Goal: Transaction & Acquisition: Purchase product/service

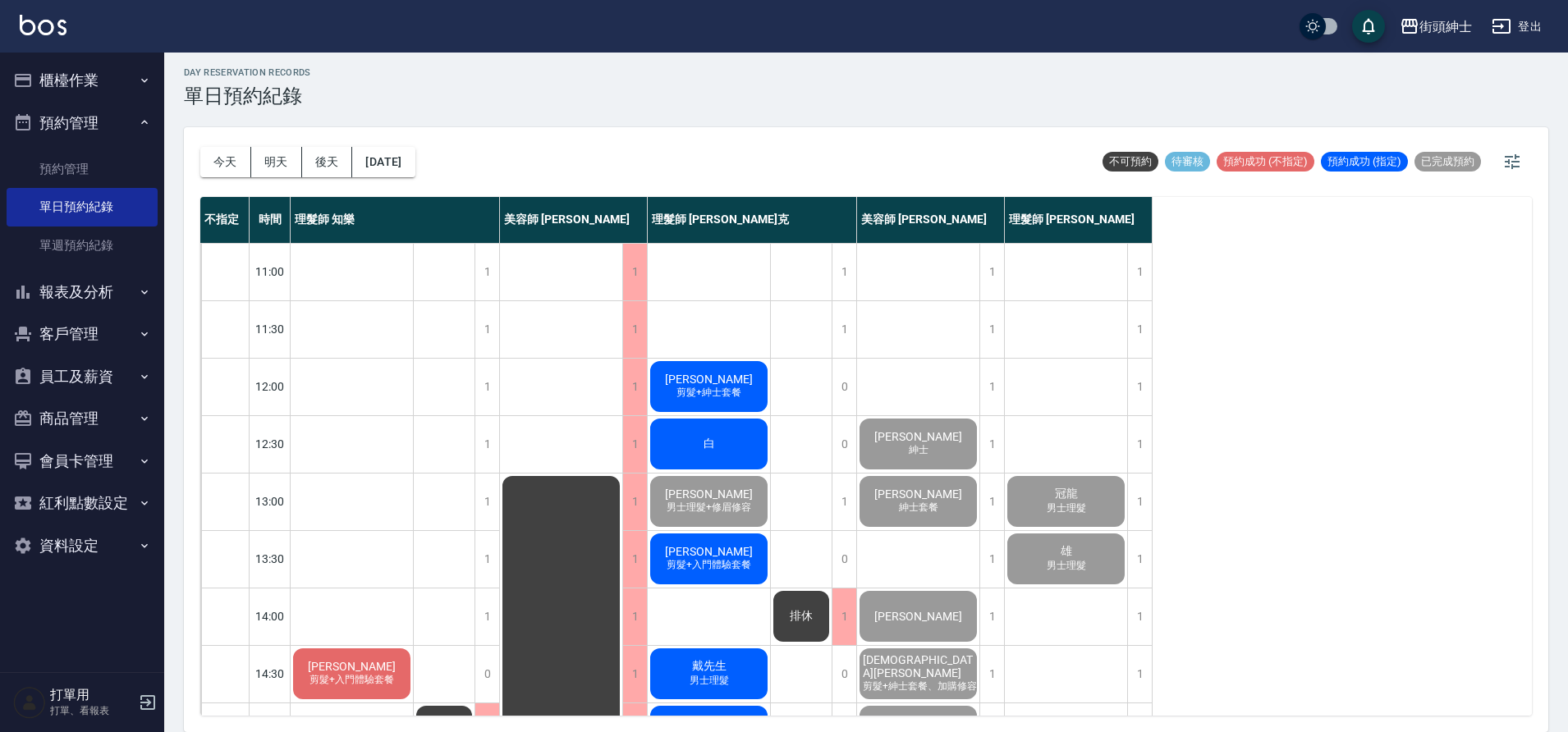
scroll to position [747, 0]
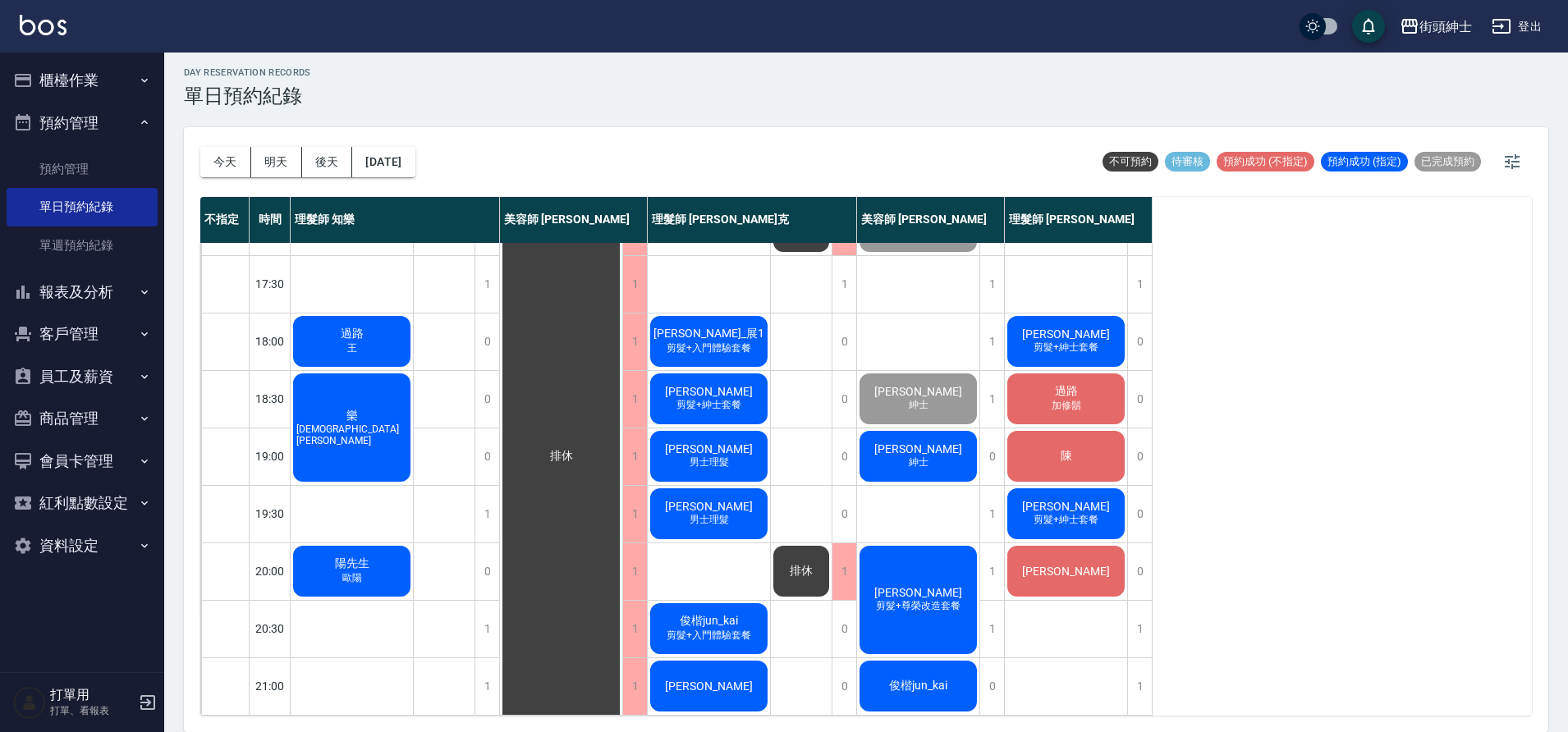
click at [367, 412] on div "樂 阿甫" at bounding box center [351, 427] width 122 height 113
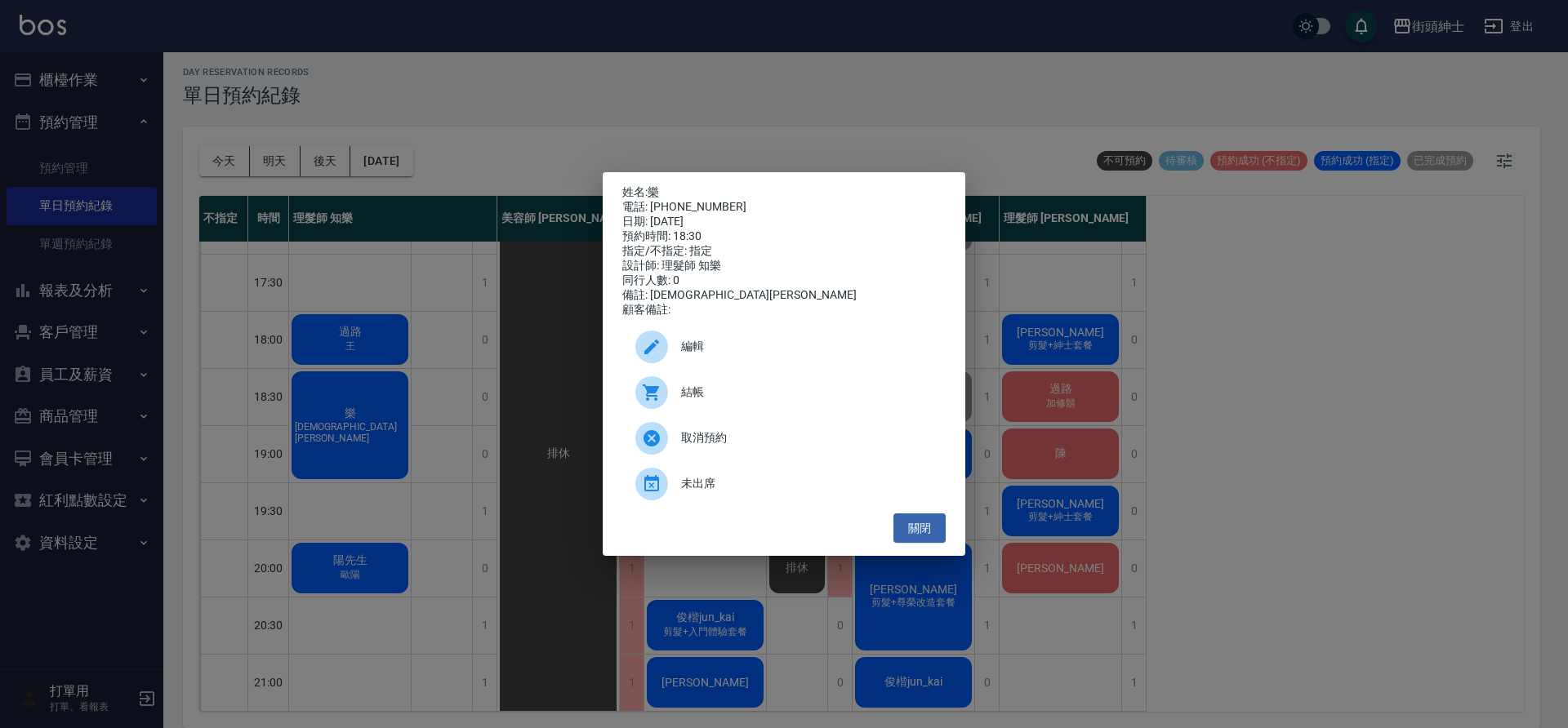
click at [755, 401] on span "結帳" at bounding box center [807, 392] width 251 height 17
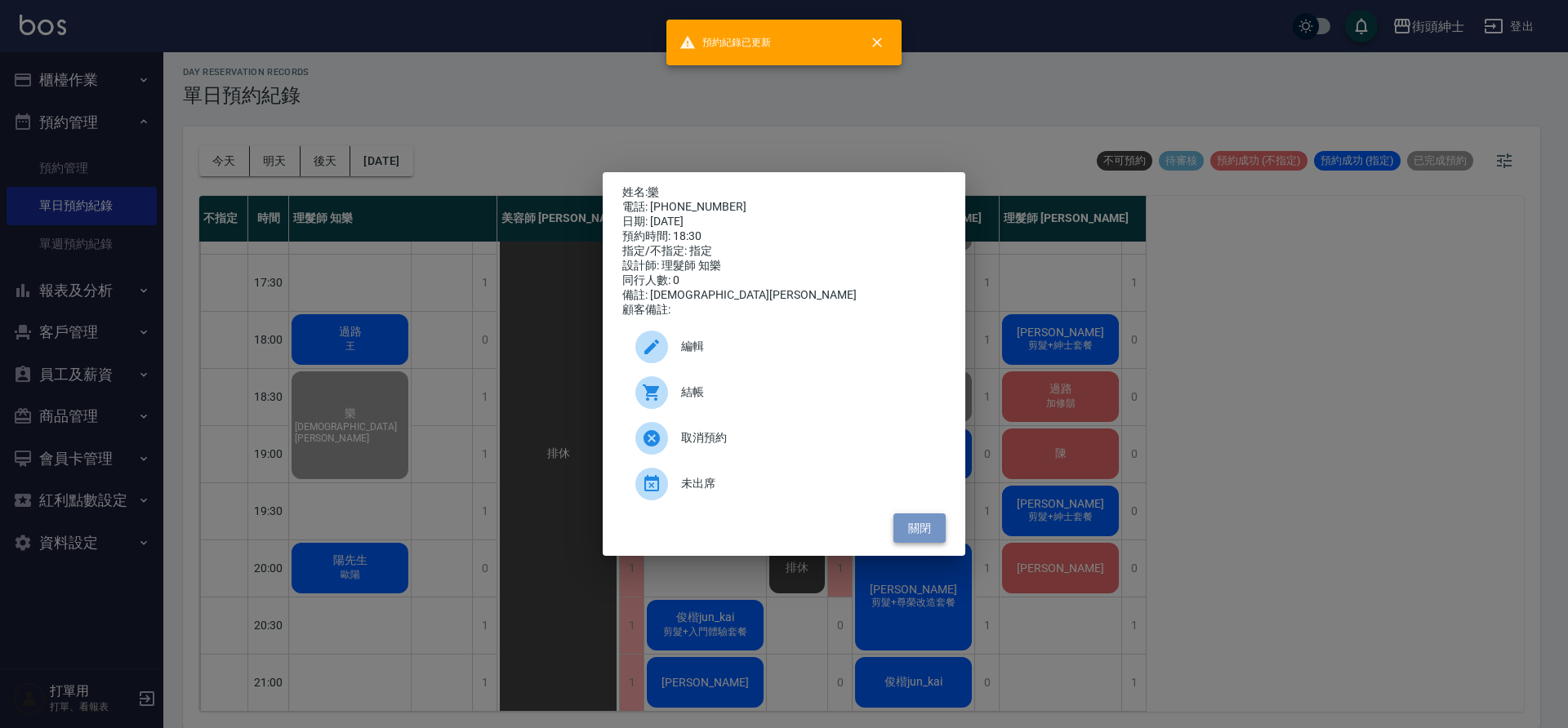
click at [928, 534] on button "關閉" at bounding box center [919, 528] width 52 height 30
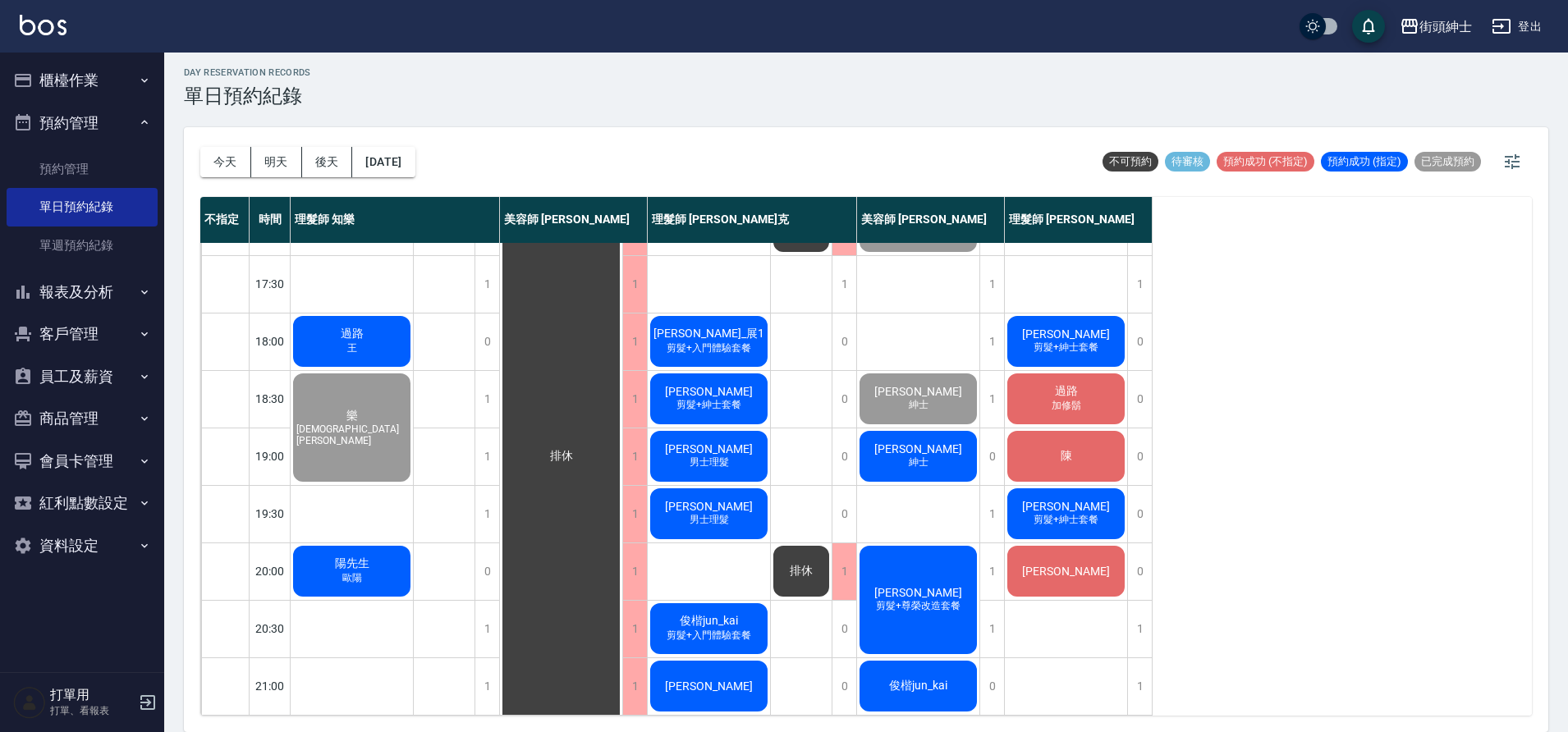
click at [365, 556] on span "陽先生" at bounding box center [352, 563] width 41 height 14
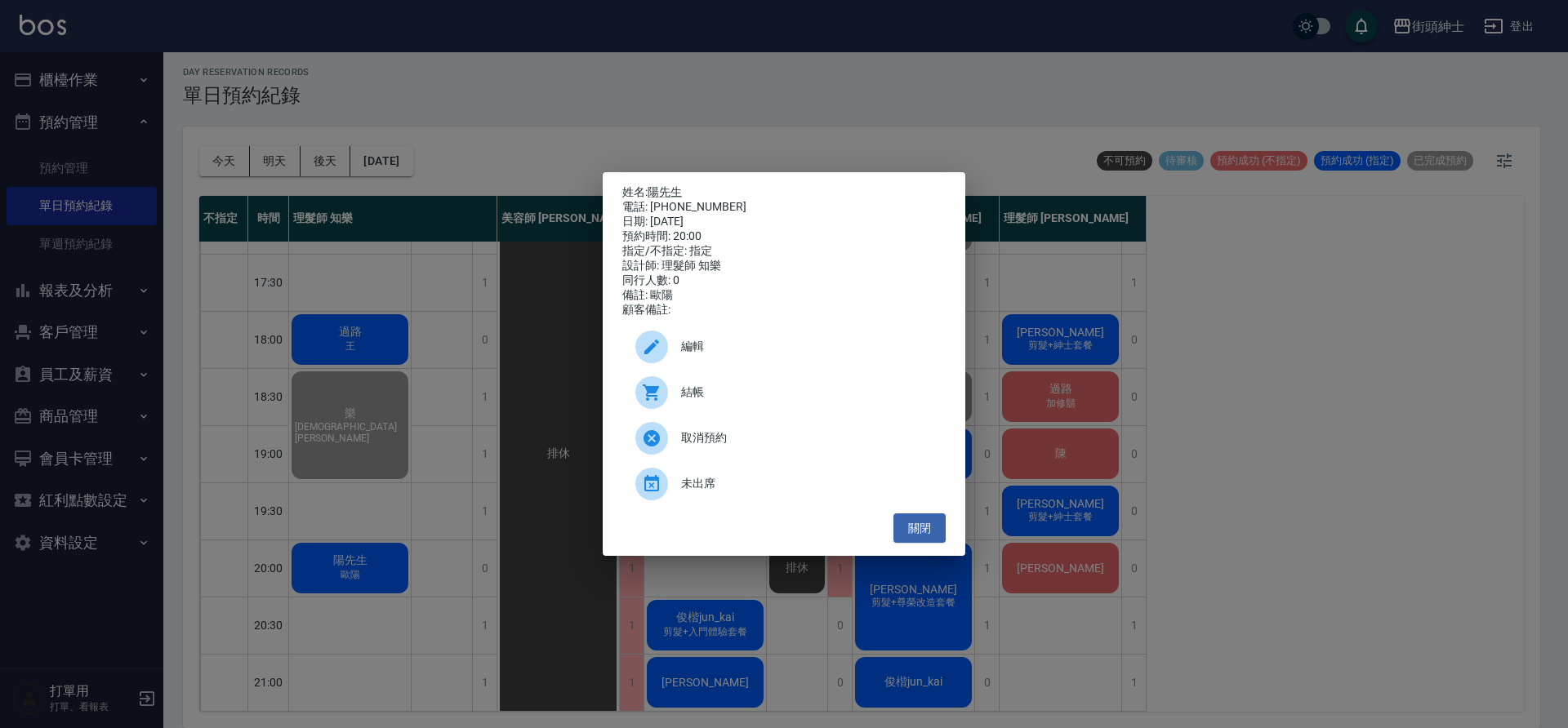
click at [733, 401] on span "結帳" at bounding box center [807, 392] width 251 height 17
click at [922, 528] on button "關閉" at bounding box center [919, 528] width 52 height 30
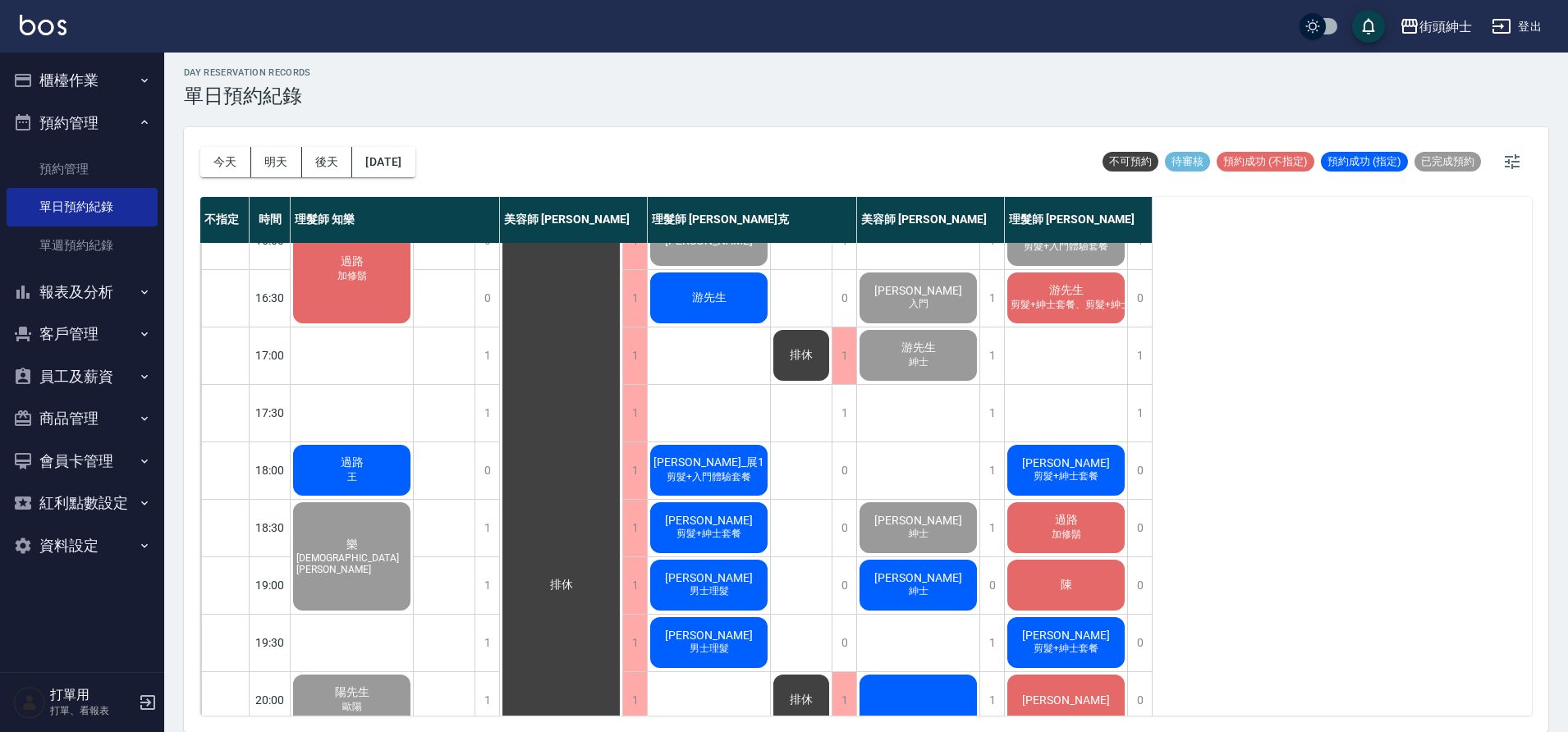
scroll to position [605, 0]
click at [380, 473] on div "過路 王" at bounding box center [351, 472] width 122 height 56
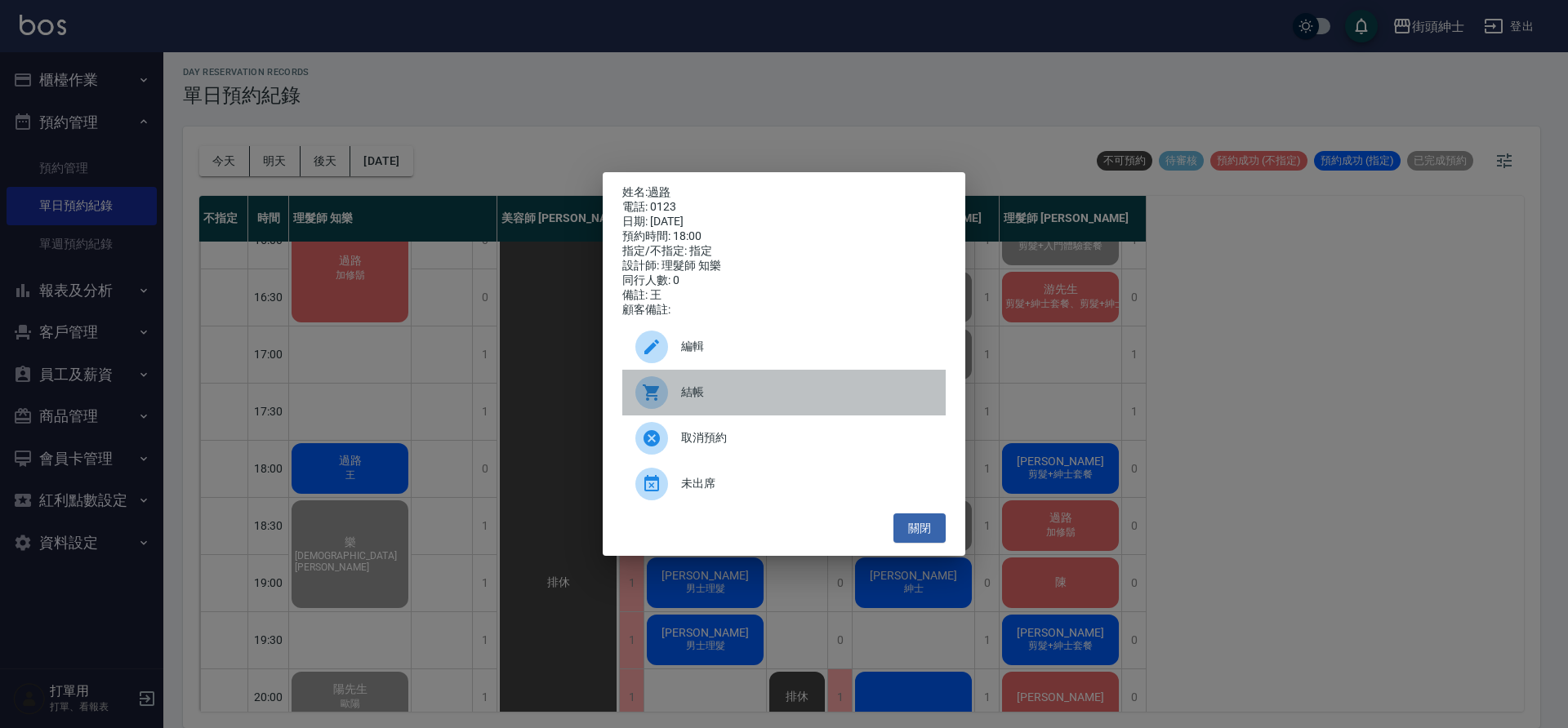
click at [729, 397] on span "結帳" at bounding box center [807, 392] width 251 height 17
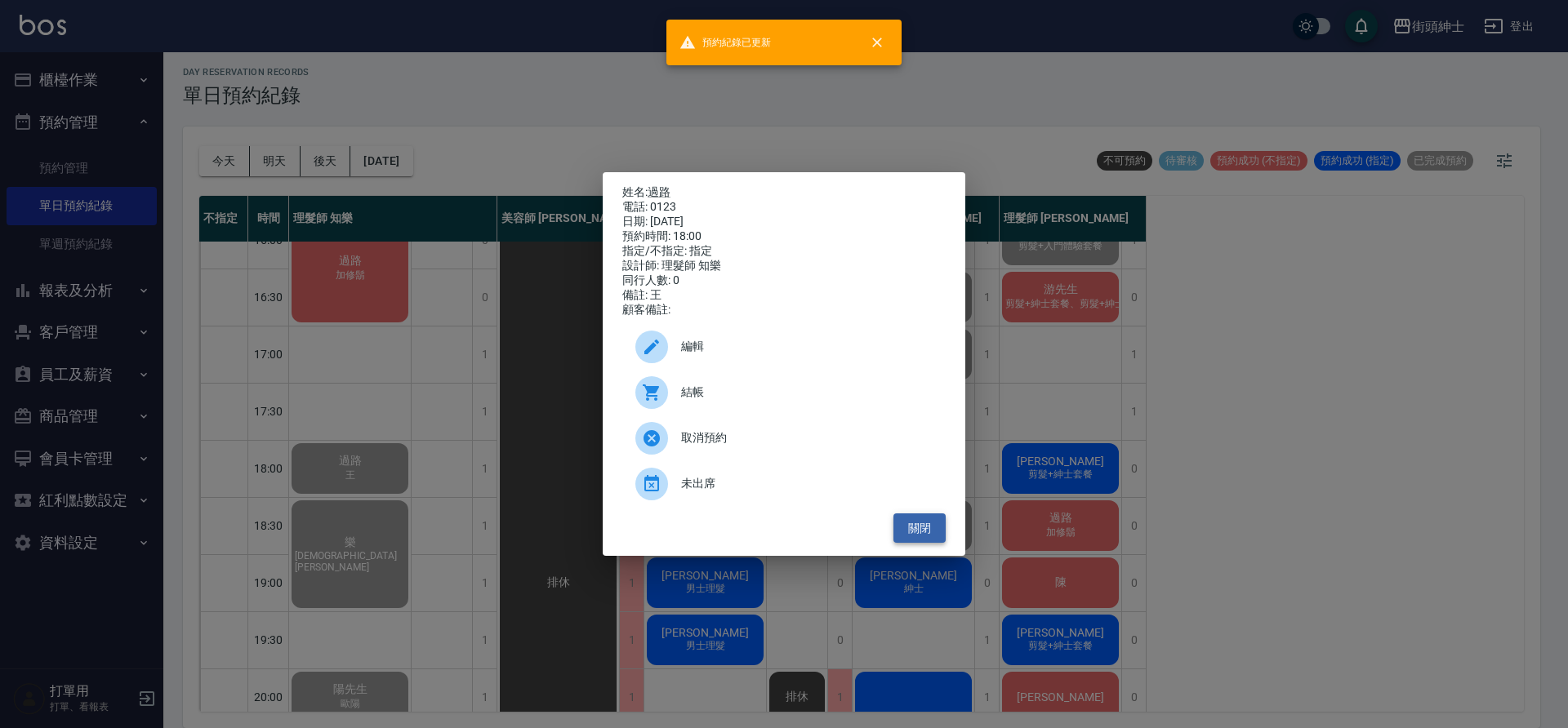
click at [928, 536] on button "關閉" at bounding box center [919, 528] width 52 height 30
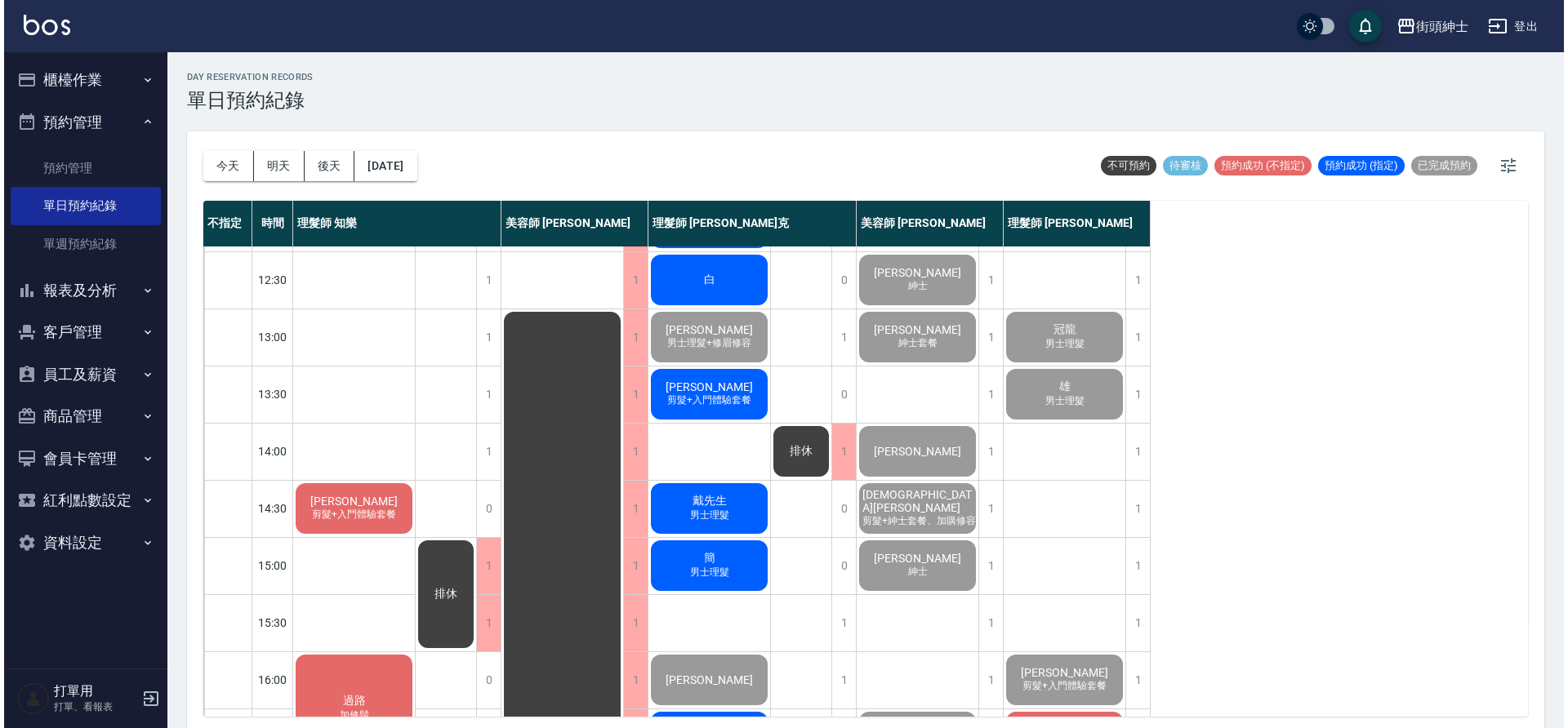
scroll to position [360, 0]
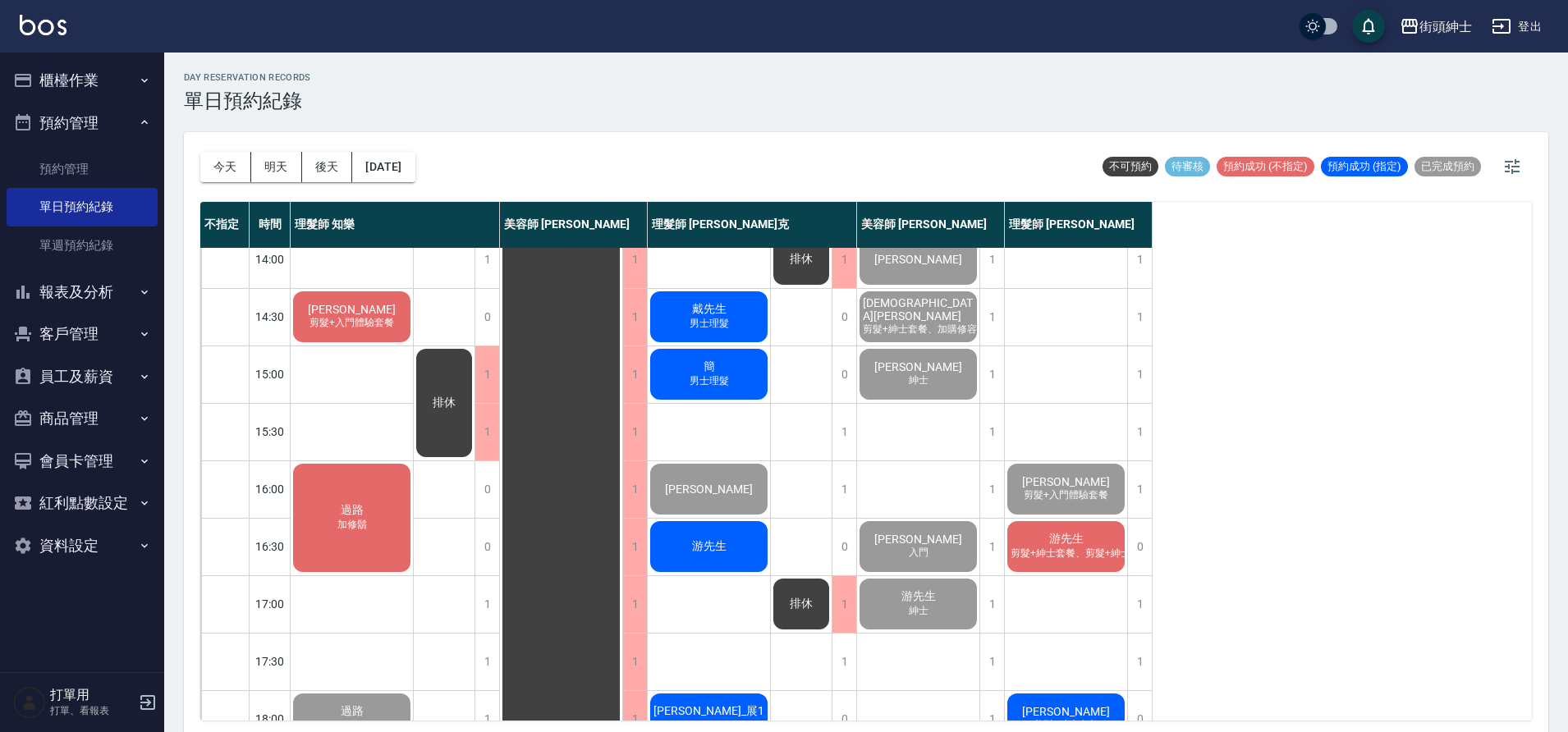
click at [362, 328] on span "剪髮+入門體驗套餐" at bounding box center [352, 323] width 91 height 14
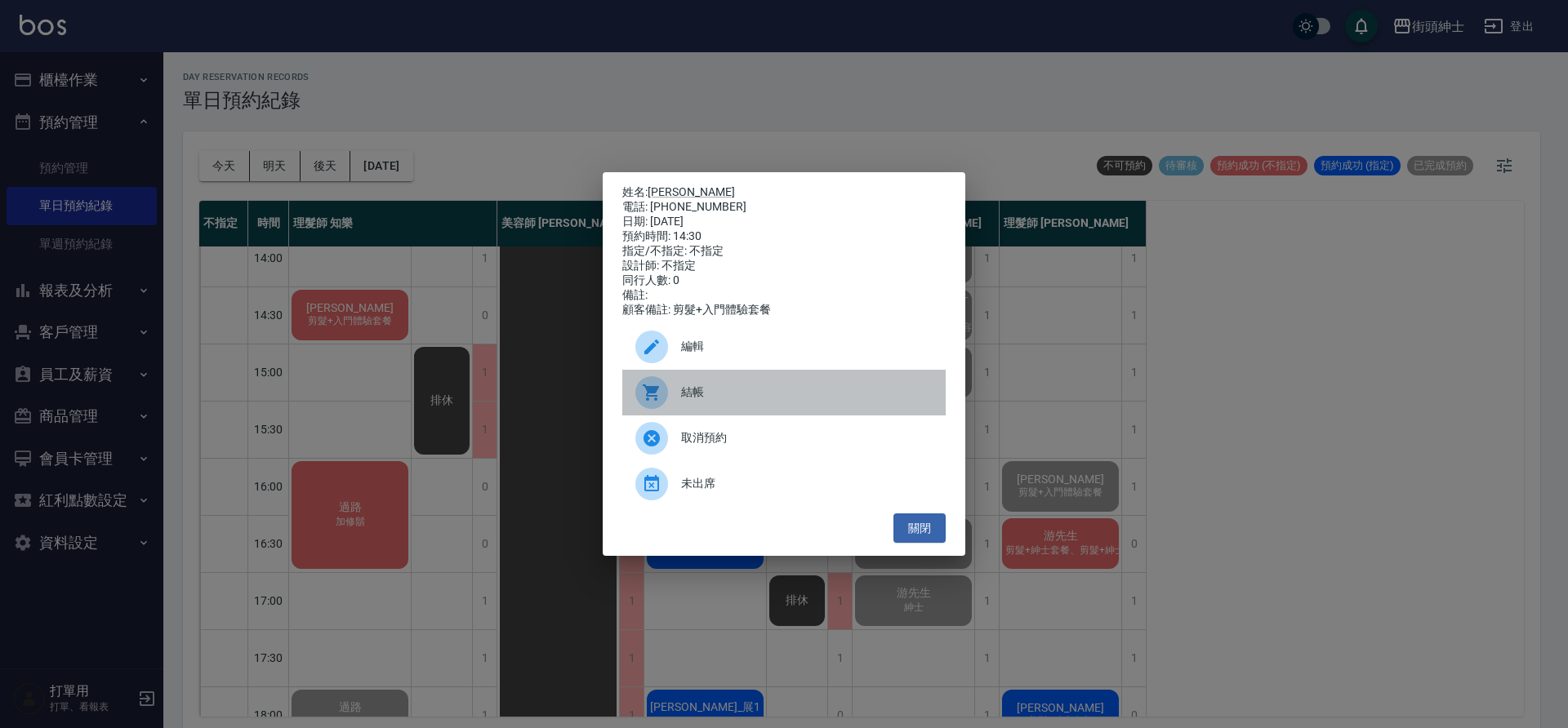
click at [731, 398] on span "結帳" at bounding box center [807, 392] width 251 height 17
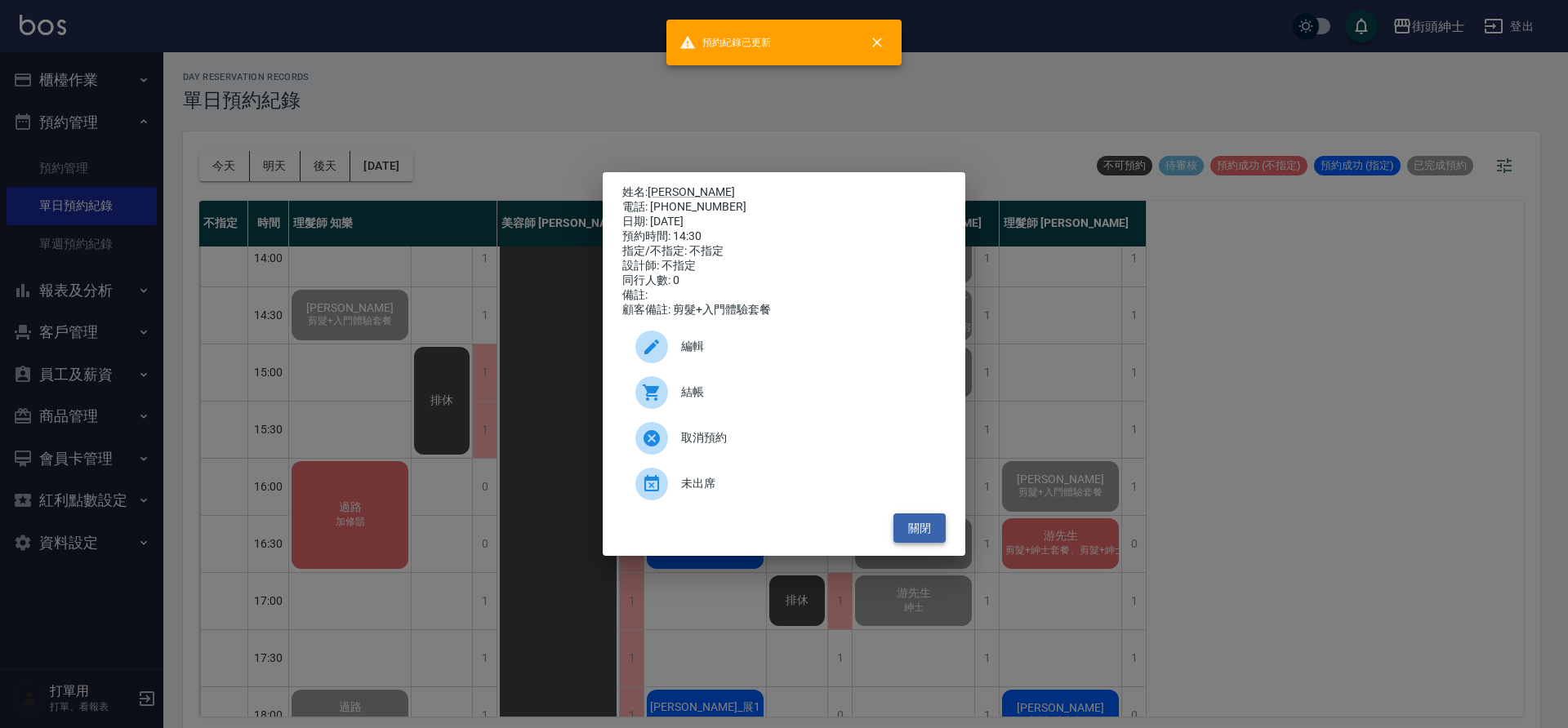
click at [922, 534] on button "關閉" at bounding box center [919, 528] width 52 height 30
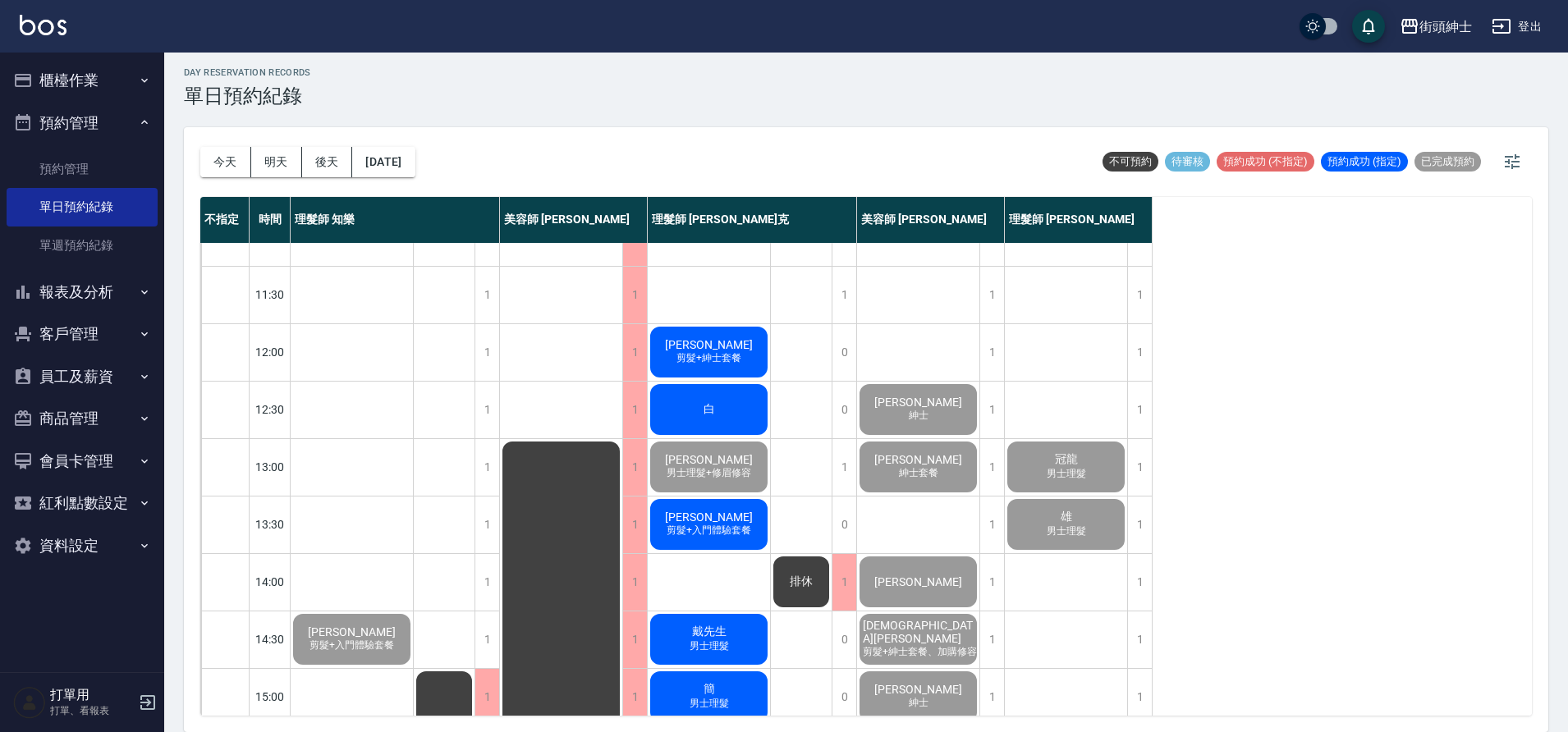
scroll to position [0, 0]
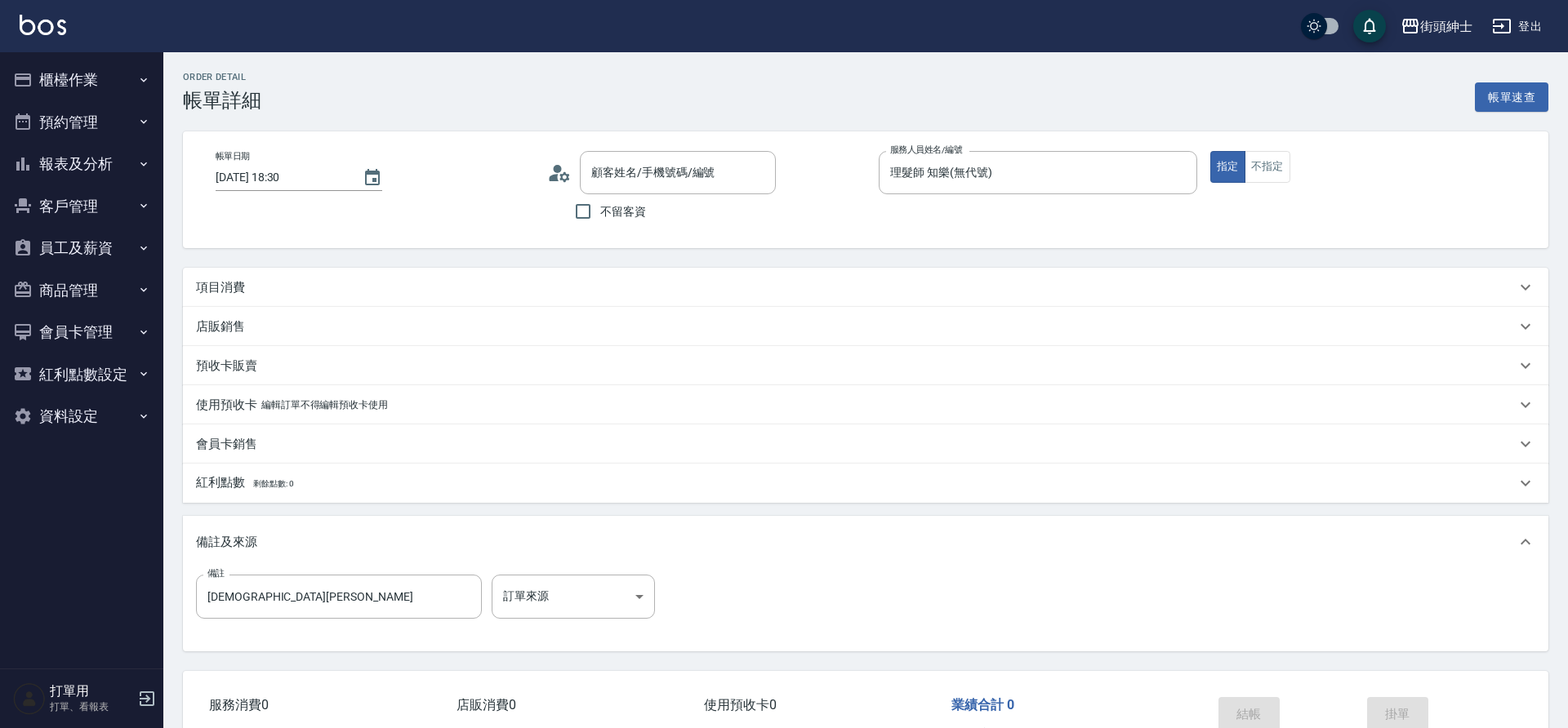
type input "2025/09/04 18:30"
type input "理髮師 知樂(無代號)"
type input "[DEMOGRAPHIC_DATA][PERSON_NAME]"
type input "樂/0955635388/null"
click at [319, 283] on div "項目消費" at bounding box center [851, 288] width 1312 height 17
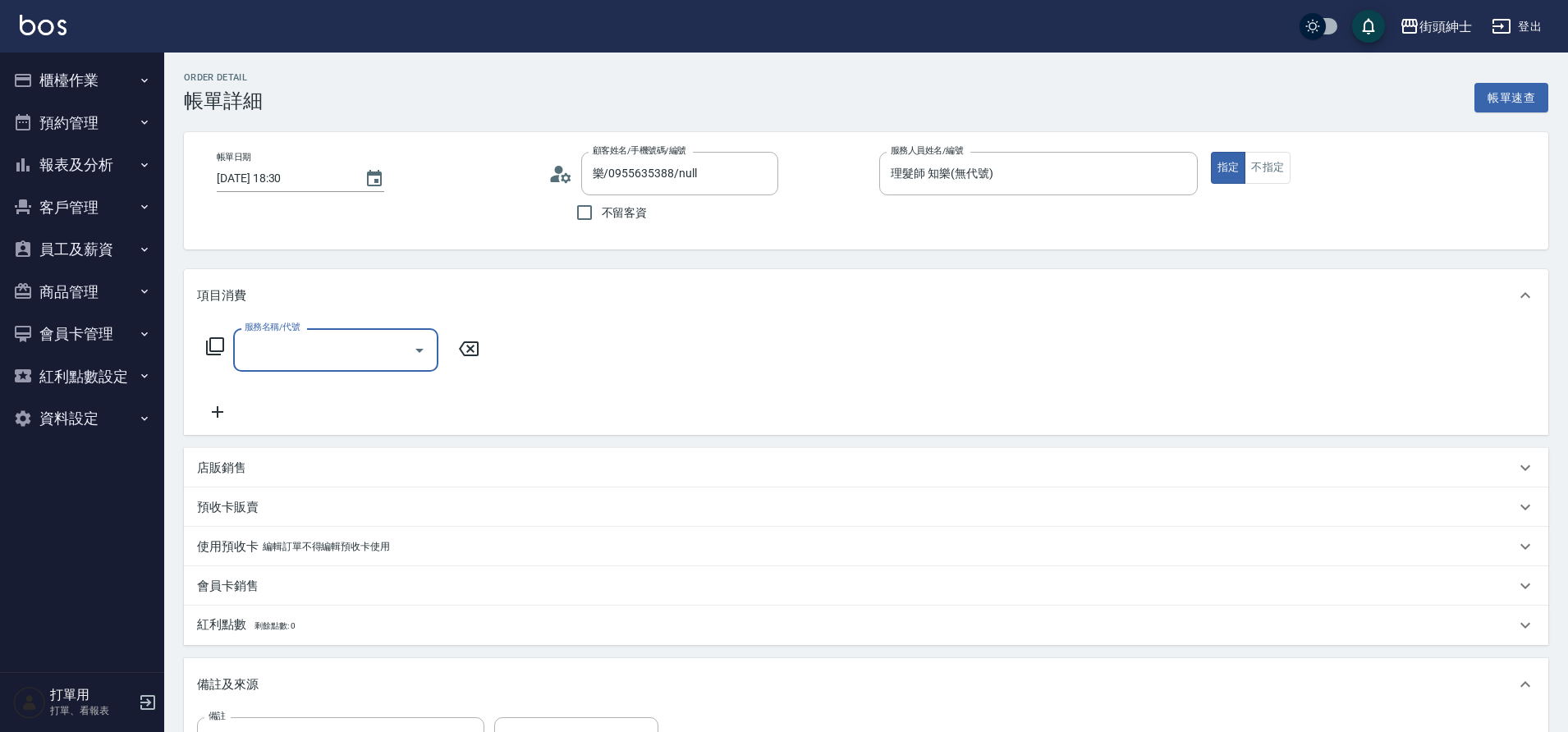
click at [342, 333] on div "服務名稱/代號" at bounding box center [336, 349] width 205 height 43
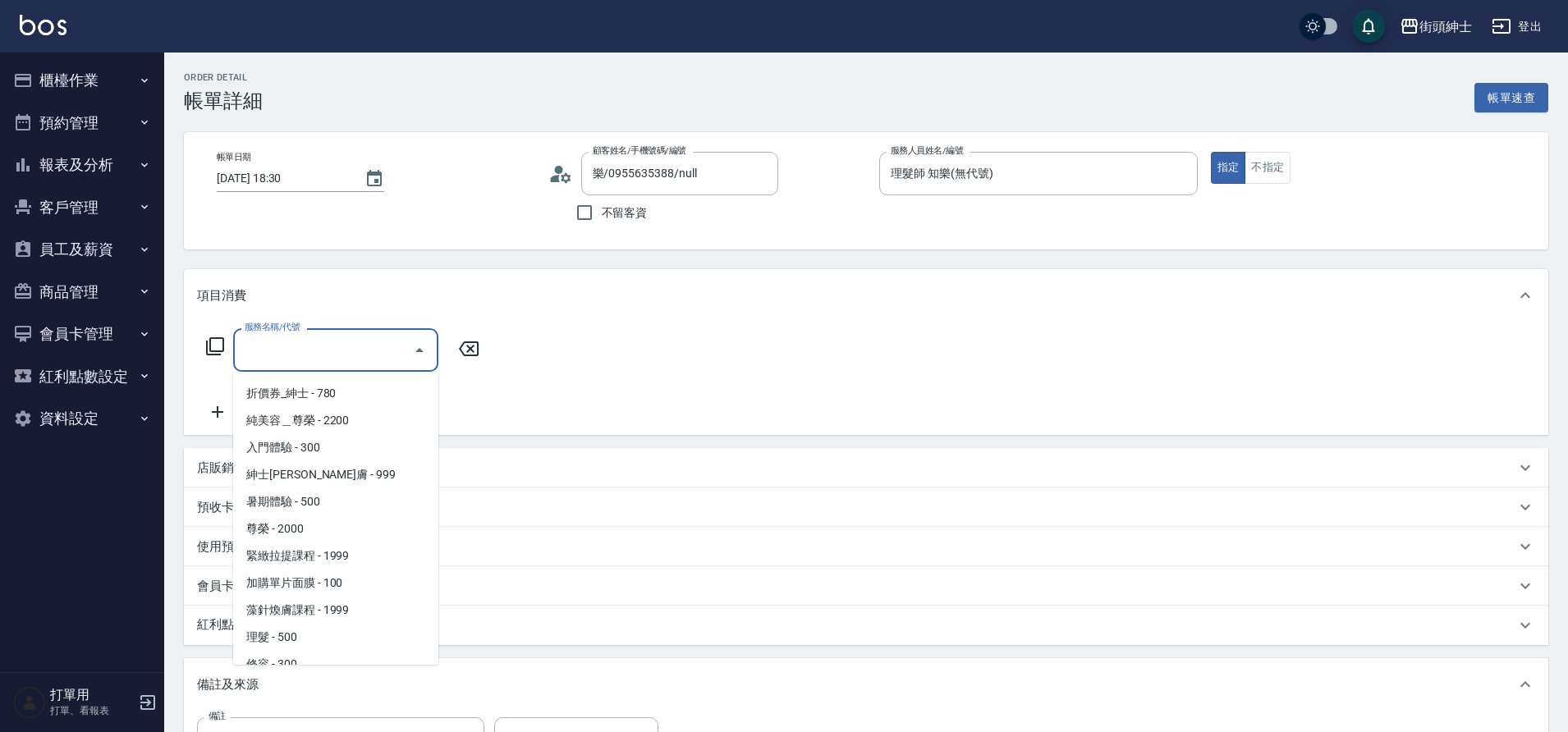
scroll to position [99, 0]
click at [290, 596] on span "理髮 - 500" at bounding box center [336, 590] width 205 height 27
type input "理髮(A02)"
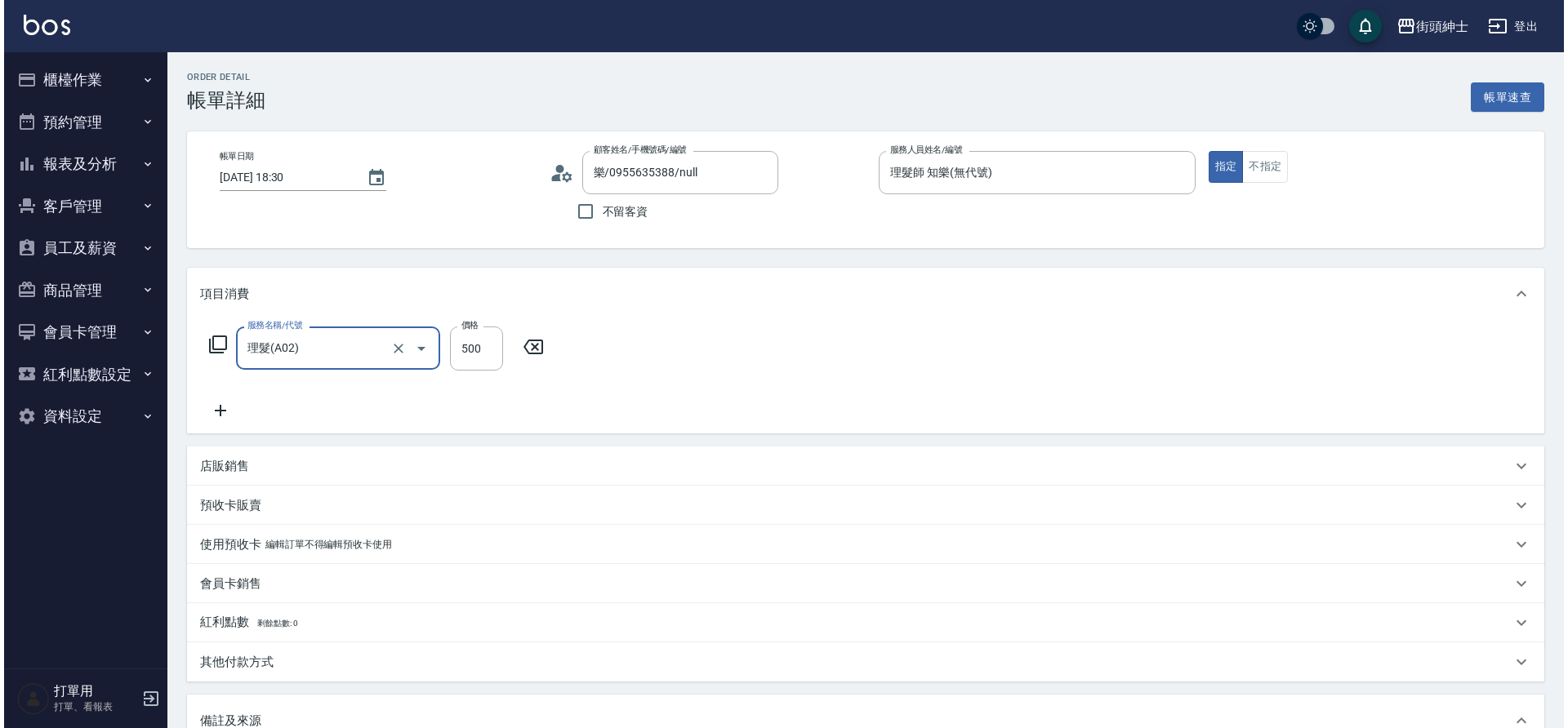
scroll to position [278, 0]
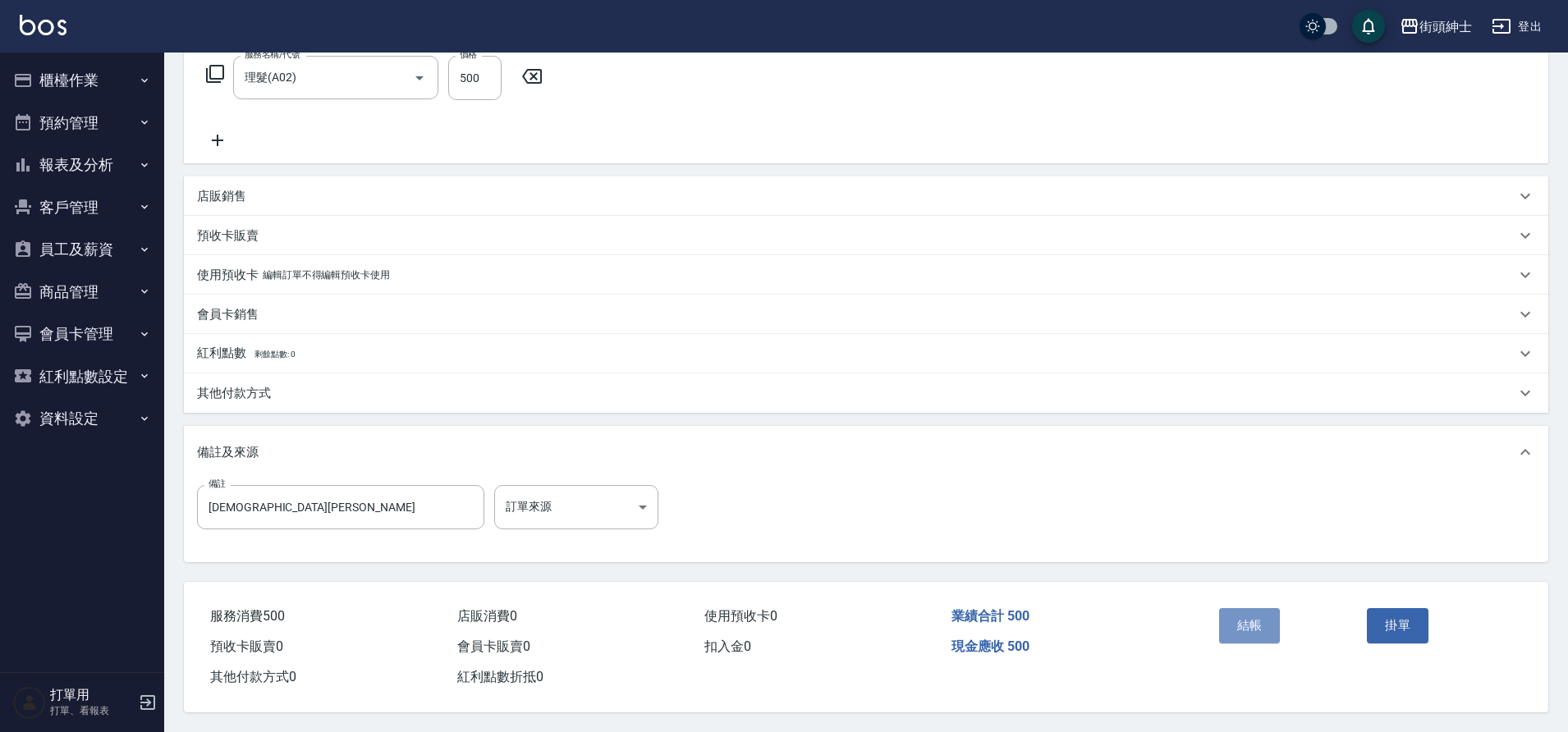
click at [1250, 612] on button "結帳" at bounding box center [1250, 626] width 62 height 35
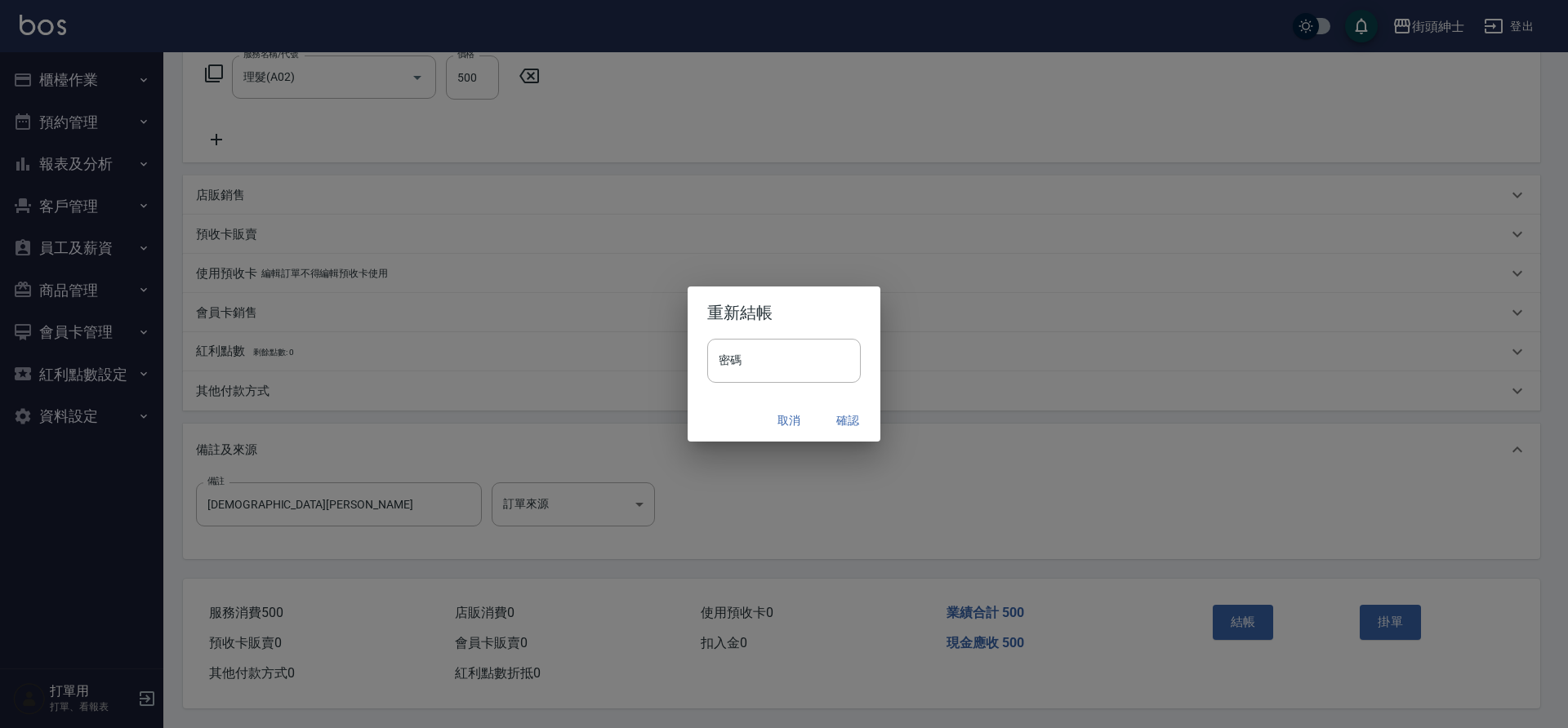
click at [847, 419] on button "確認" at bounding box center [847, 420] width 52 height 30
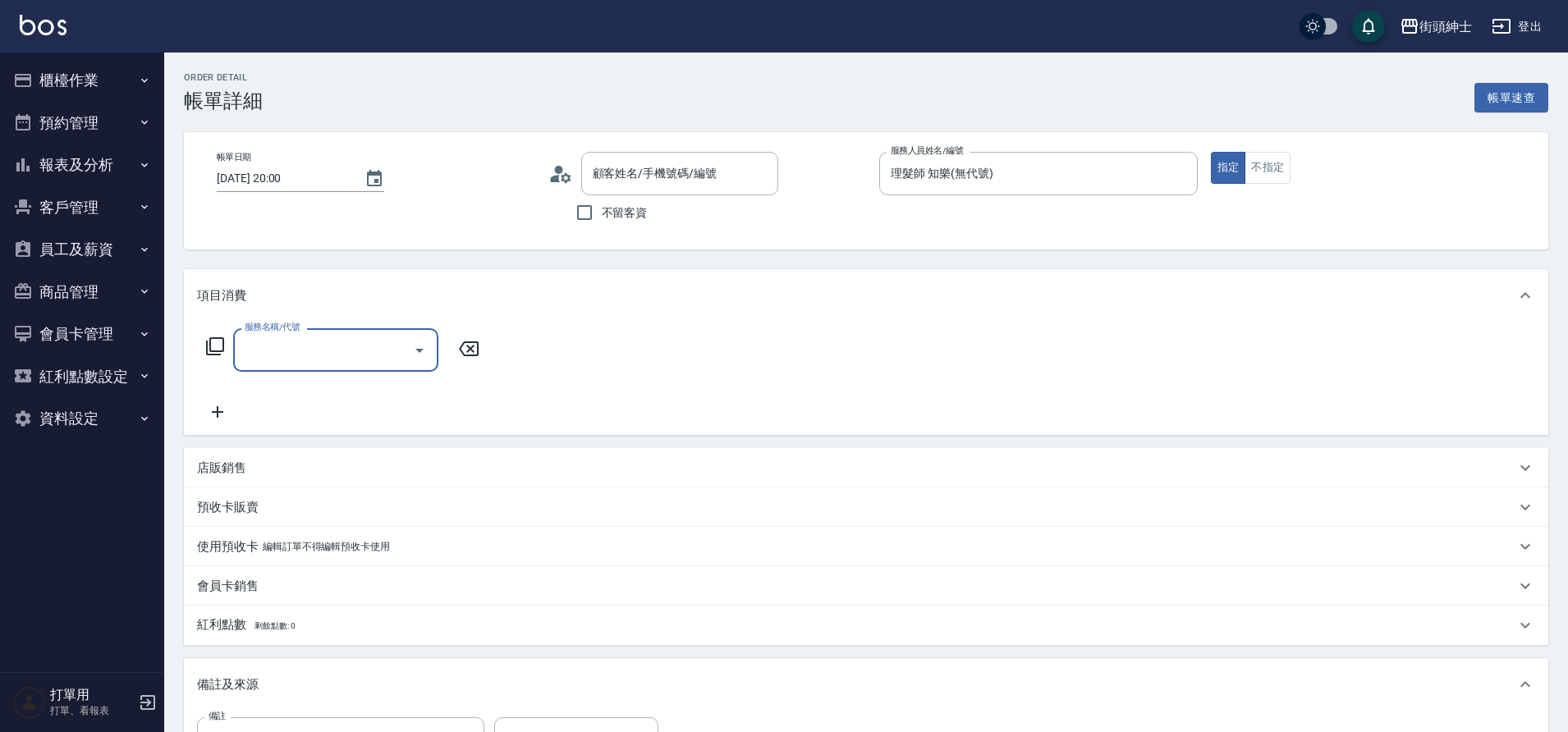
type input "陽先生/0912936438/null"
click at [639, 176] on div "顧客姓名/手機號碼/編號 陽先生/0912936438/null 顧客姓名/手機號碼/編號" at bounding box center [680, 173] width 197 height 43
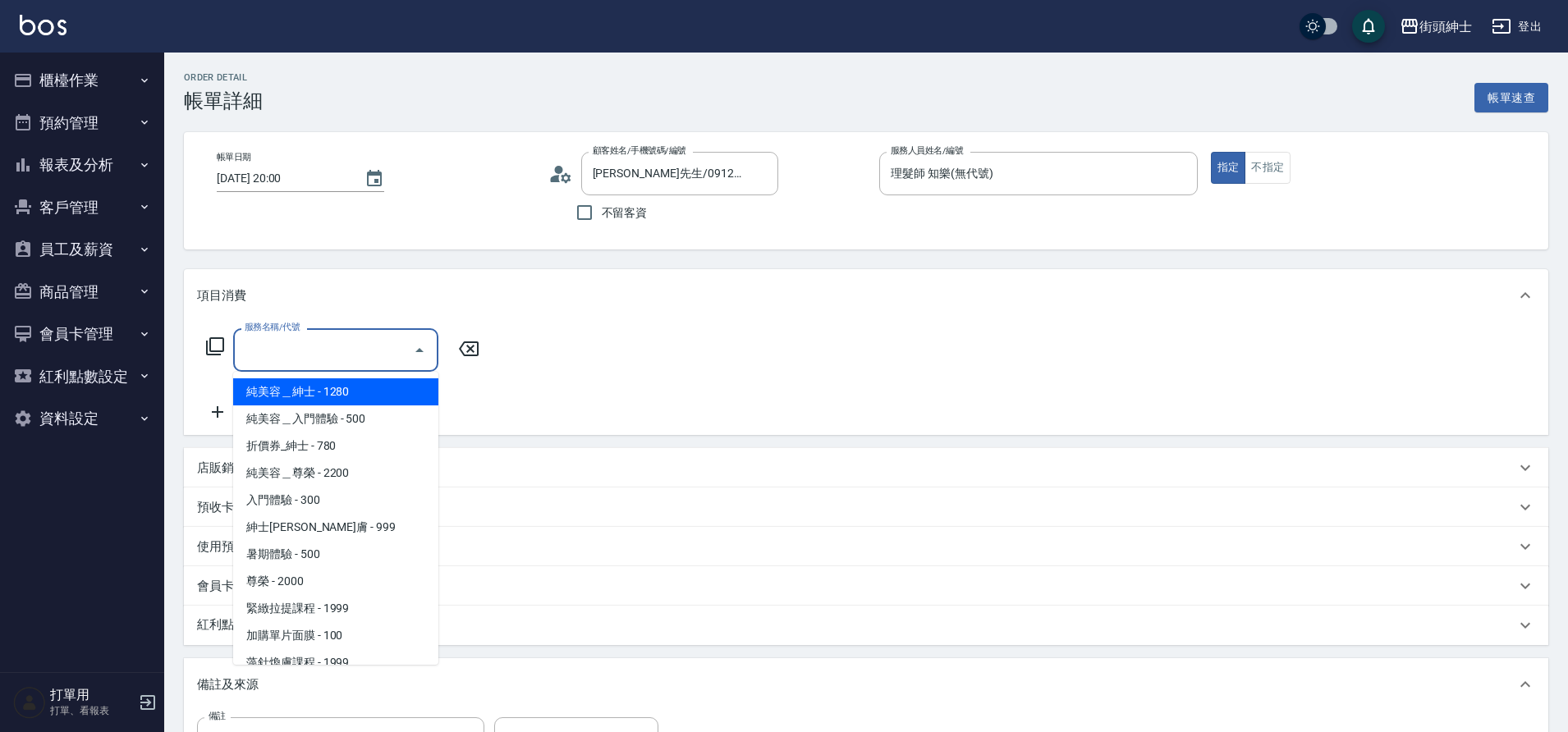
drag, startPoint x: 0, startPoint y: 0, endPoint x: 341, endPoint y: 358, distance: 494.4
click at [341, 358] on input "服務名稱/代號" at bounding box center [323, 350] width 166 height 29
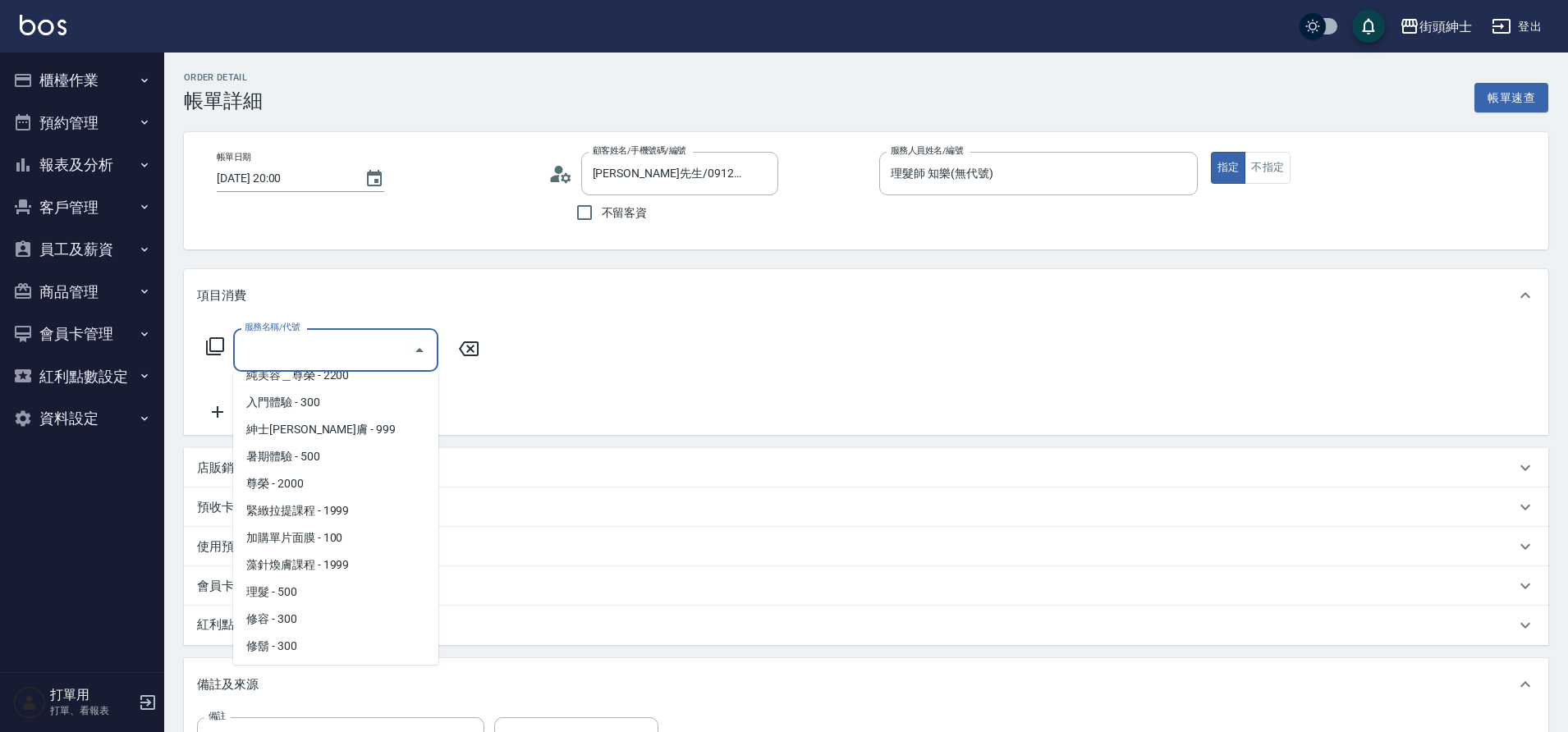
scroll to position [99, 0]
click at [287, 586] on span "理髮 - 500" at bounding box center [336, 590] width 205 height 27
type input "理髮(A02)"
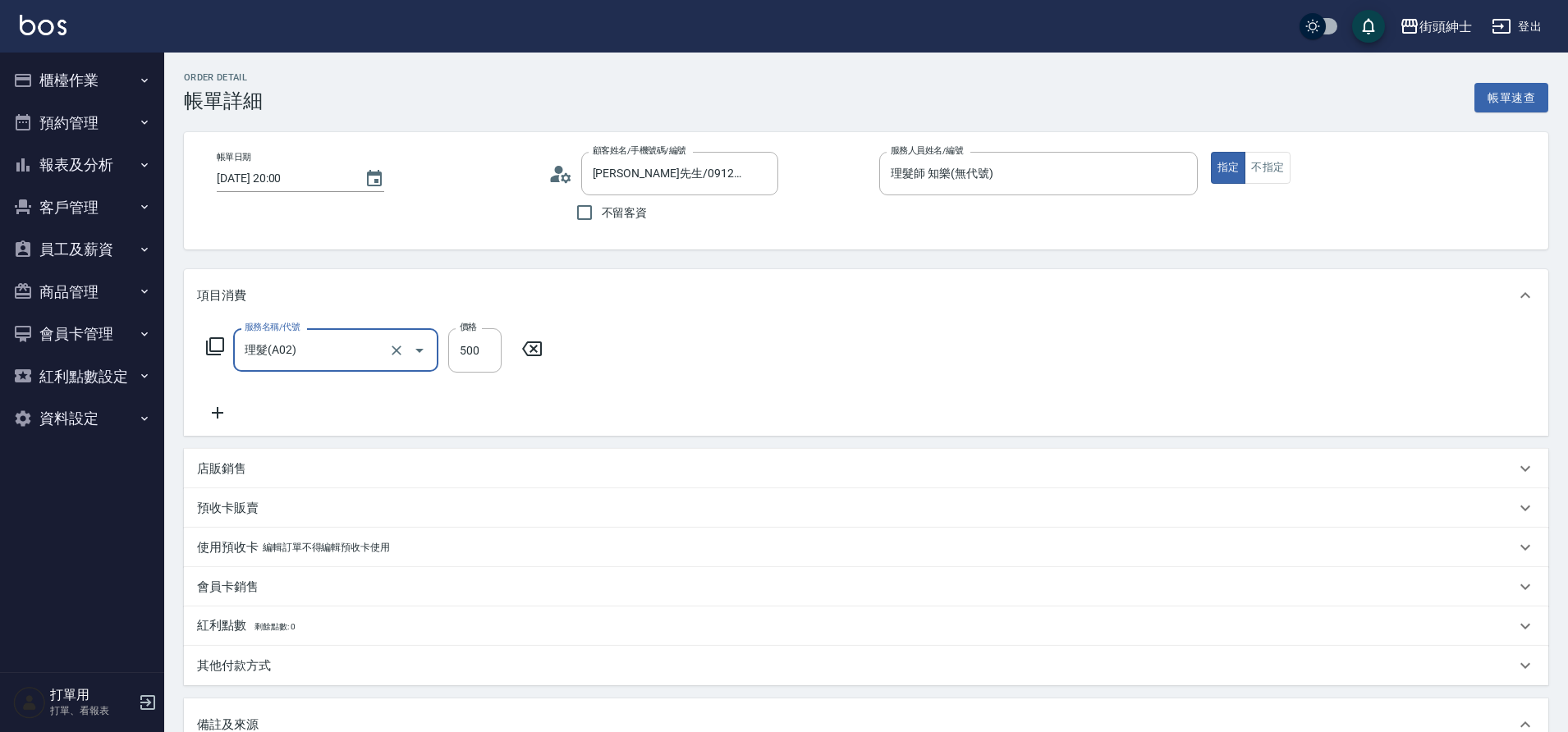
scroll to position [168, 0]
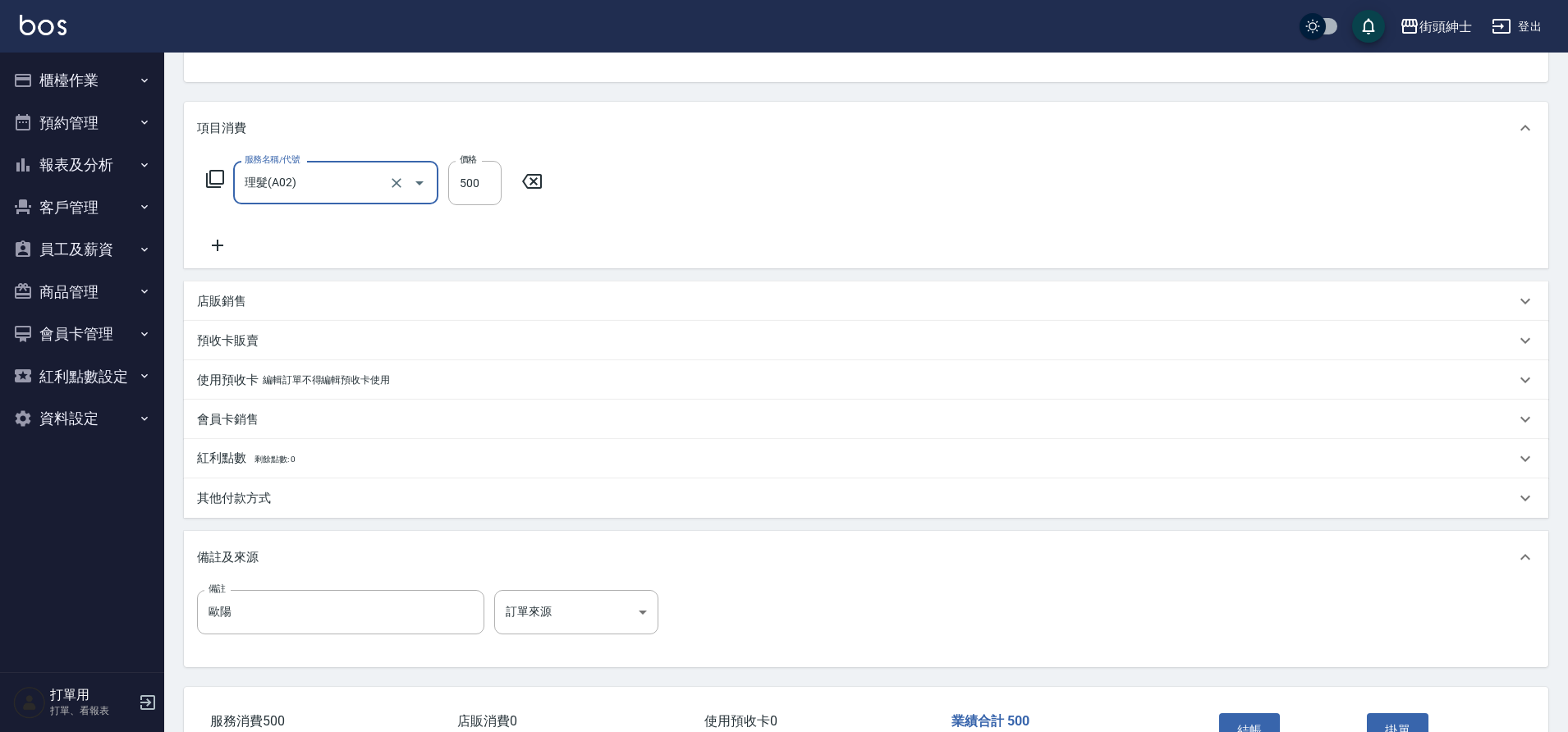
click at [263, 502] on p "其他付款方式" at bounding box center [233, 499] width 74 height 17
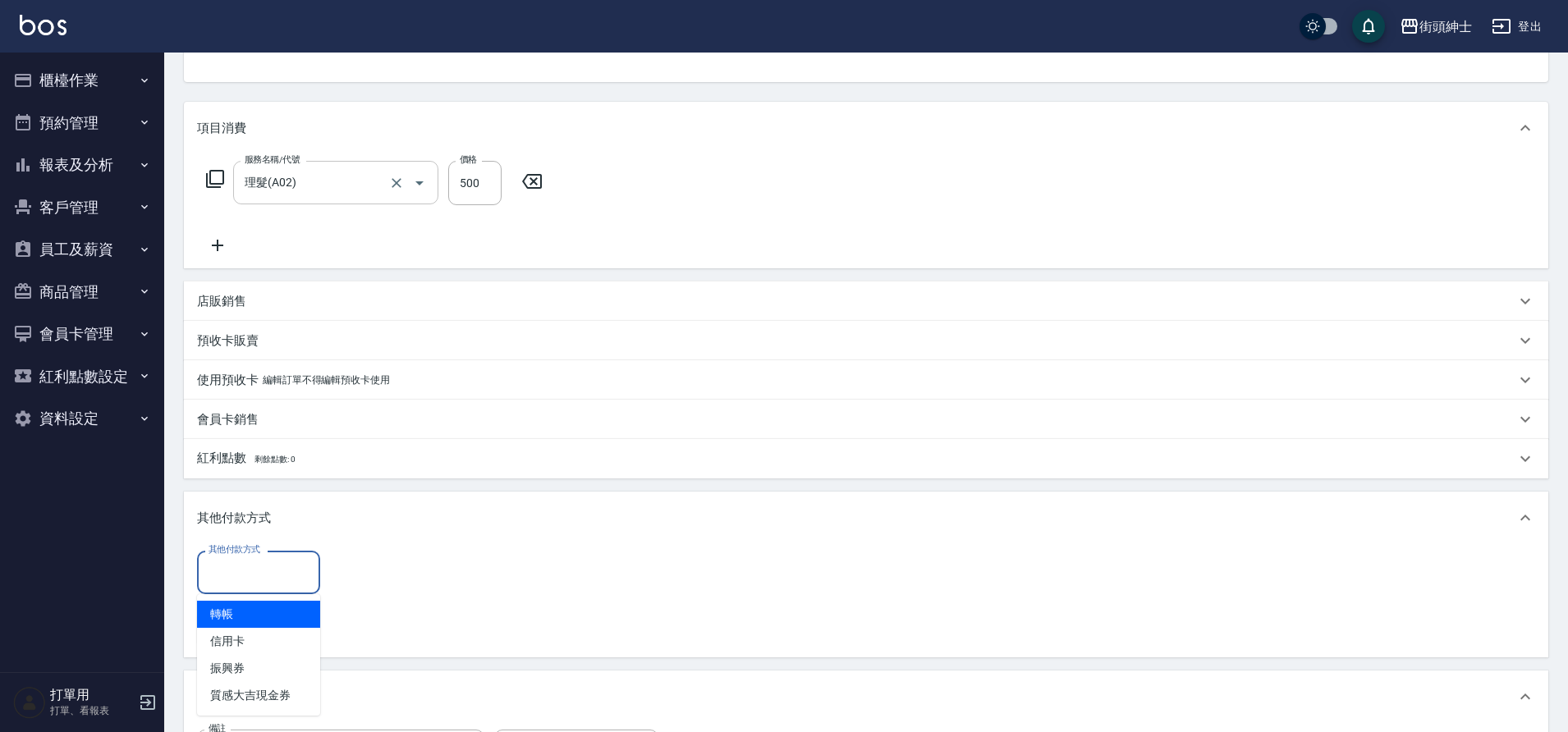
click at [282, 563] on input "其他付款方式" at bounding box center [258, 573] width 108 height 29
click at [247, 617] on span "轉帳" at bounding box center [258, 614] width 123 height 27
type input "轉帳"
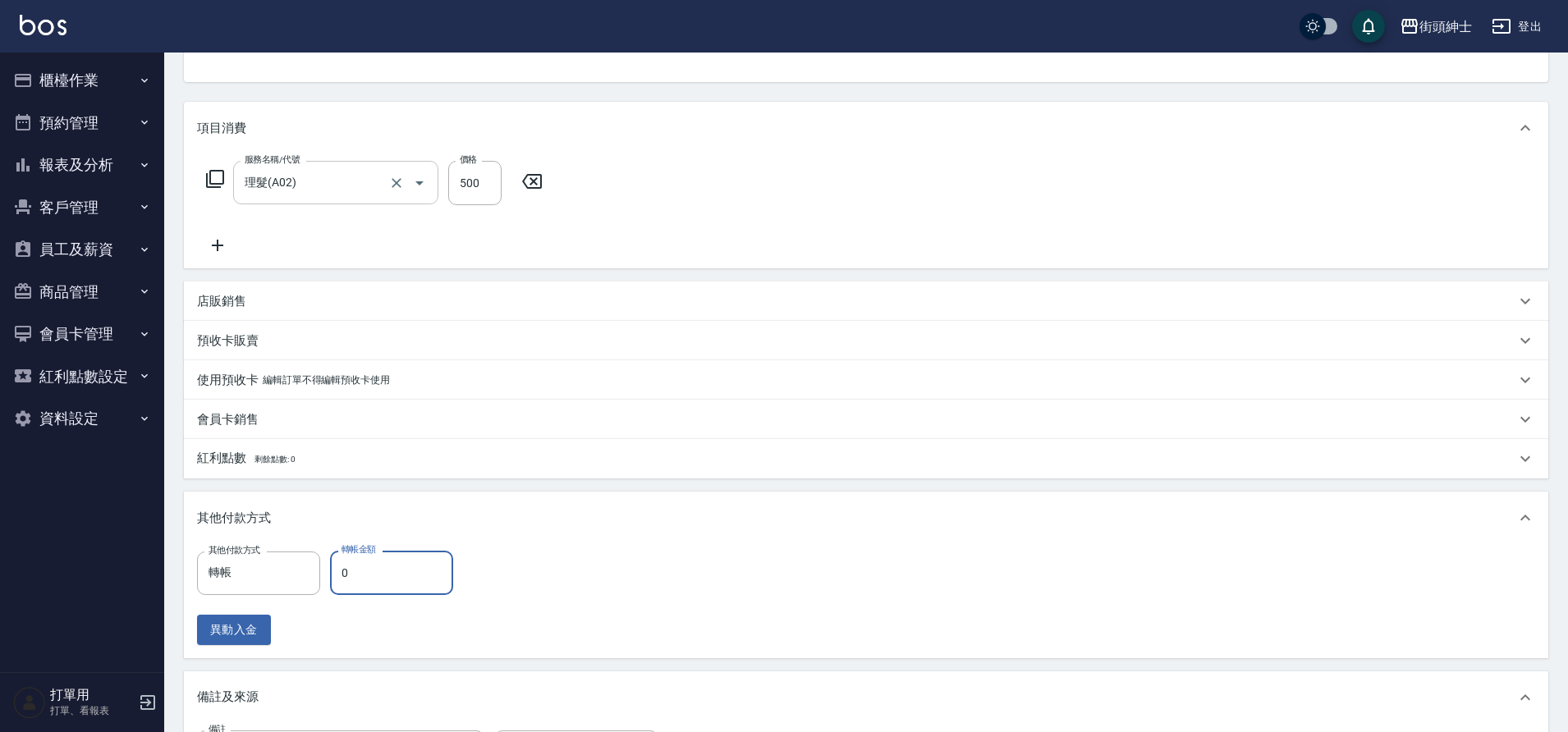
click at [362, 570] on input "0" at bounding box center [392, 573] width 123 height 44
click at [391, 573] on input "0" at bounding box center [392, 573] width 123 height 44
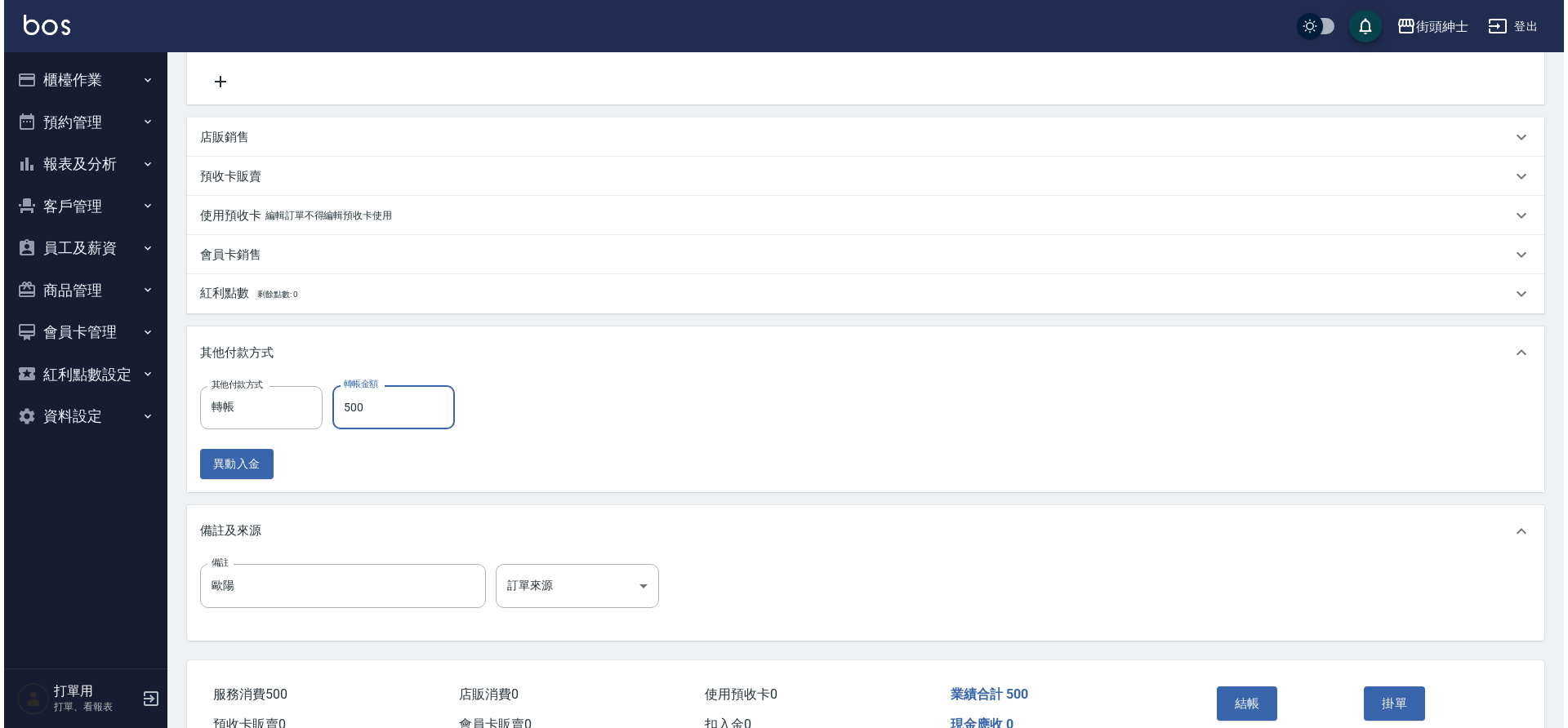
scroll to position [418, 0]
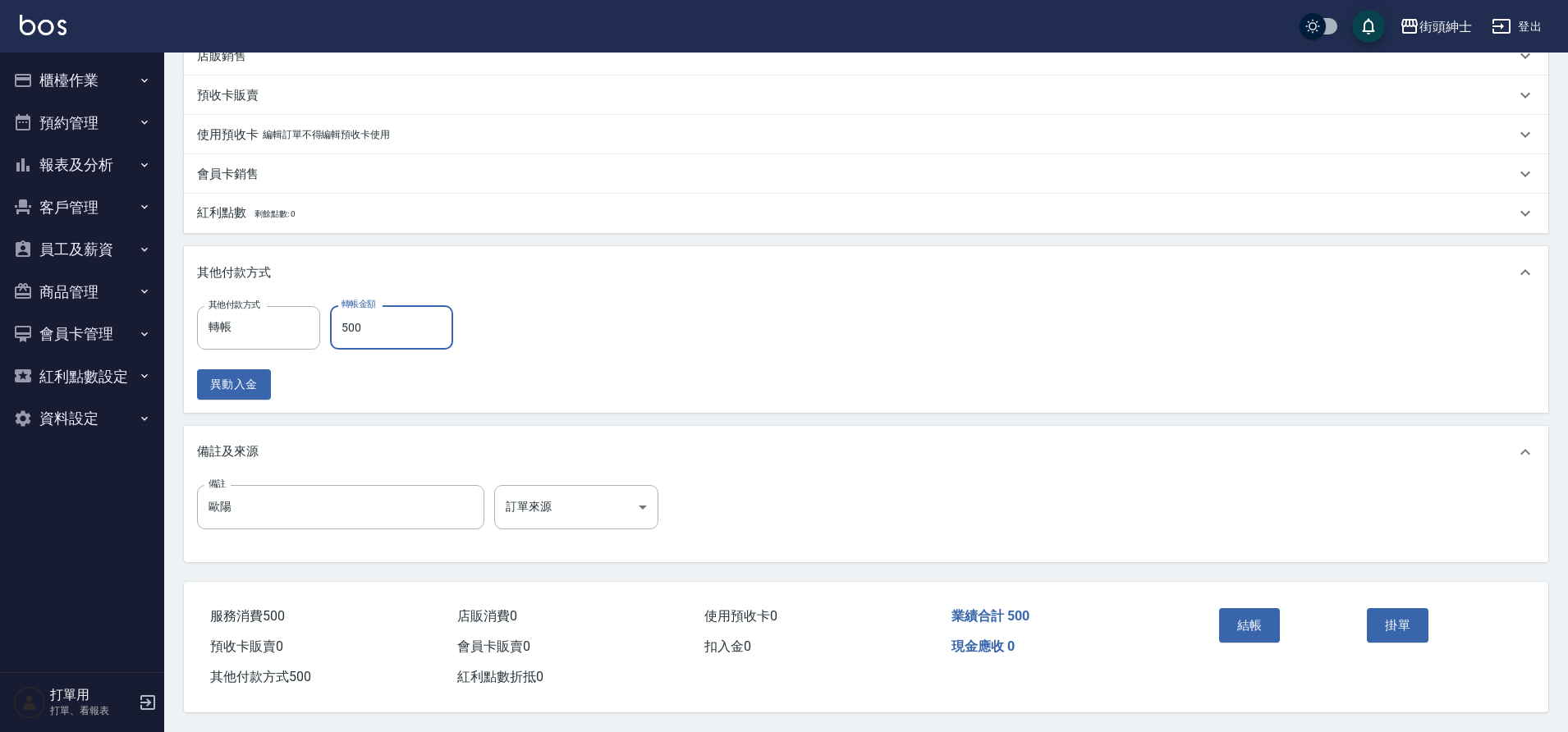
type input "500"
click at [1230, 610] on button "結帳" at bounding box center [1250, 626] width 62 height 35
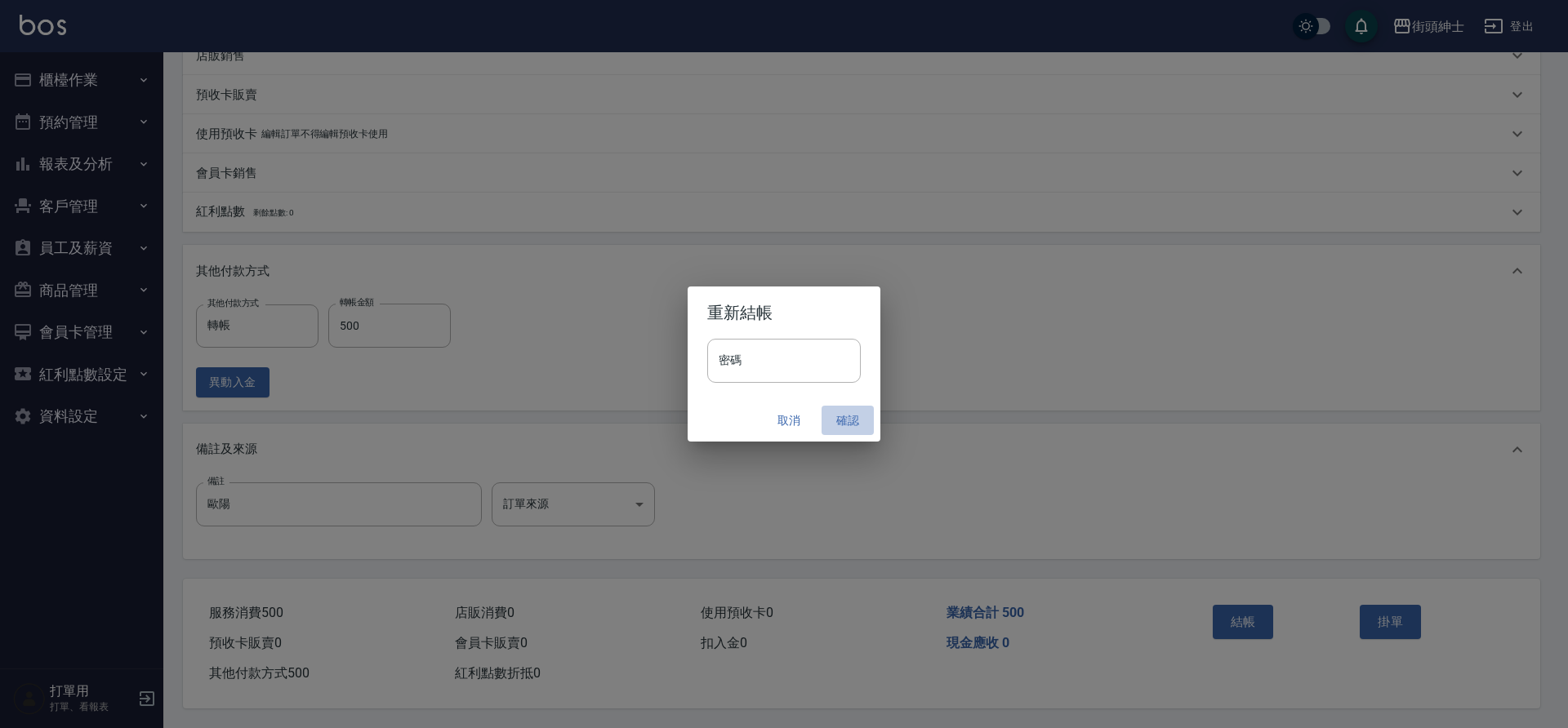
click at [846, 425] on button "確認" at bounding box center [847, 420] width 52 height 30
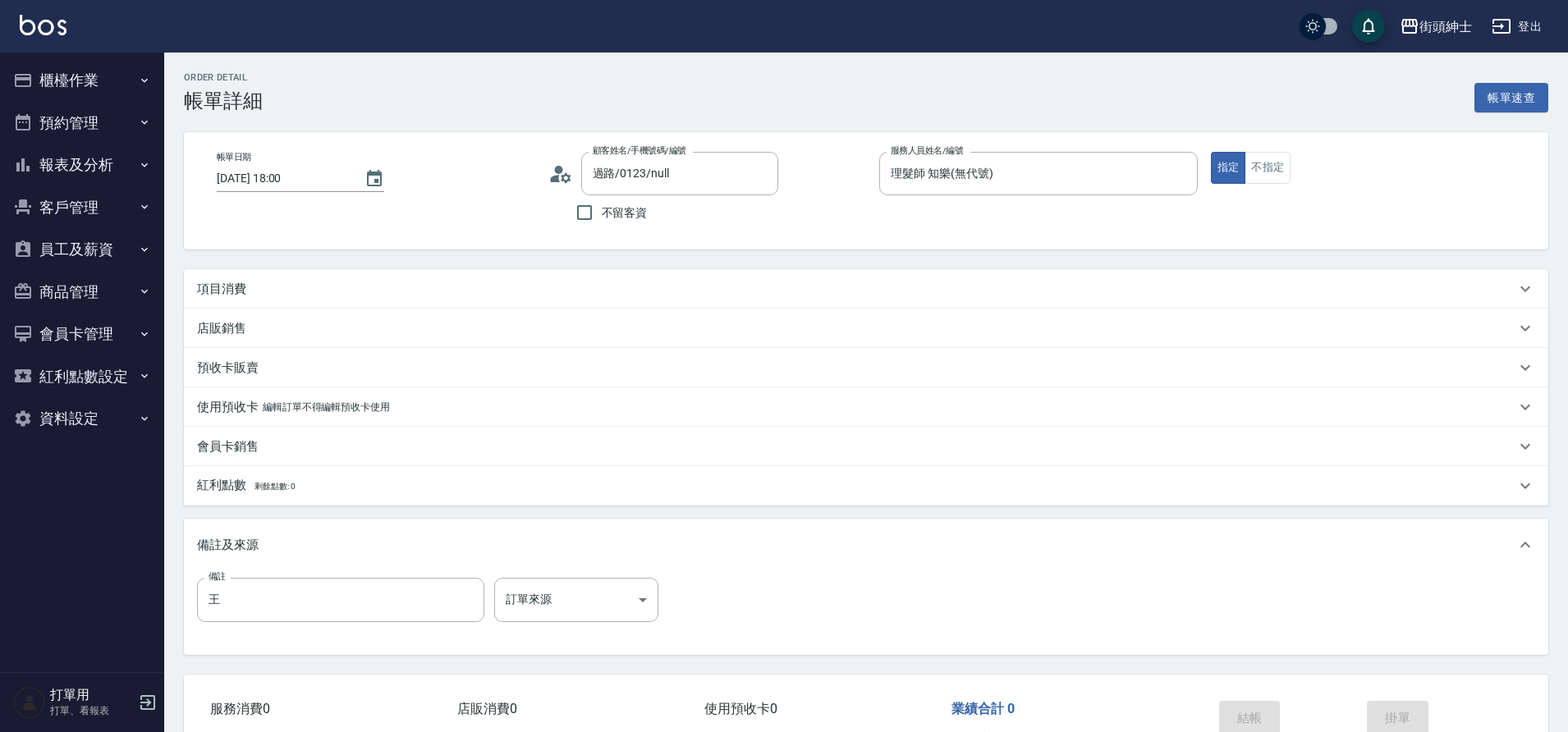
click at [449, 269] on div "項目消費" at bounding box center [866, 288] width 1365 height 40
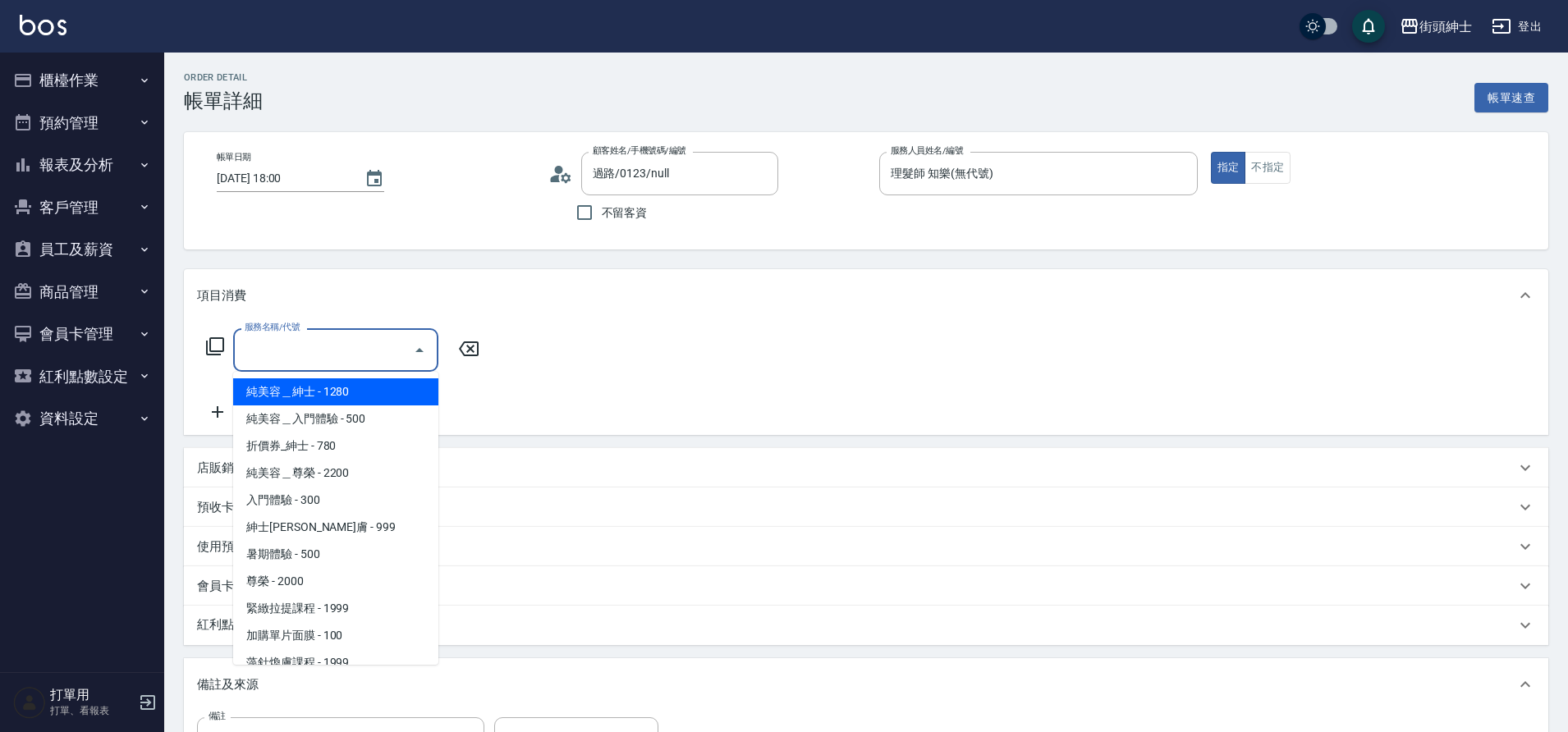
click at [362, 353] on input "服務名稱/代號" at bounding box center [323, 350] width 166 height 29
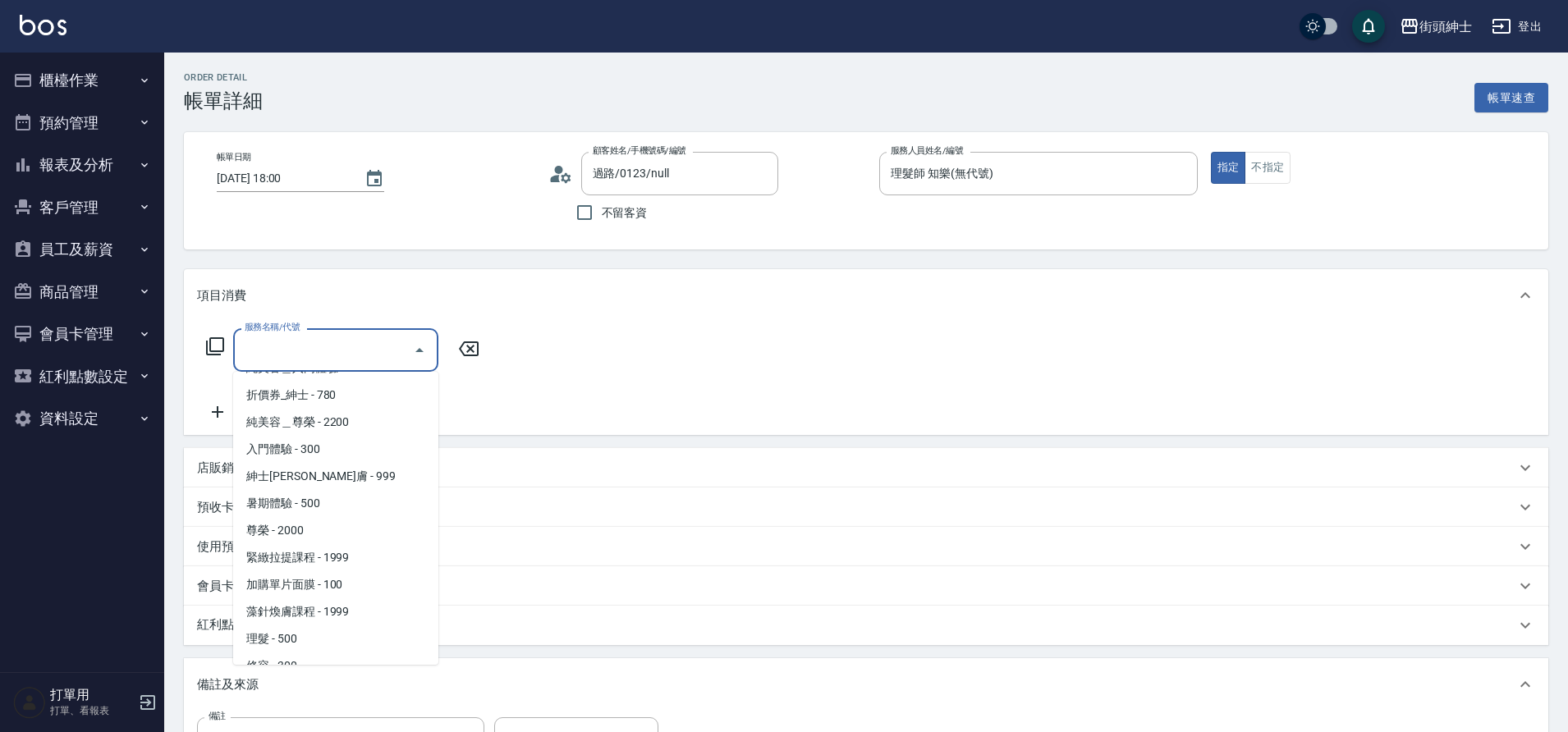
scroll to position [99, 0]
click at [275, 587] on span "理髮 - 500" at bounding box center [336, 590] width 205 height 27
type input "理髮(A02)"
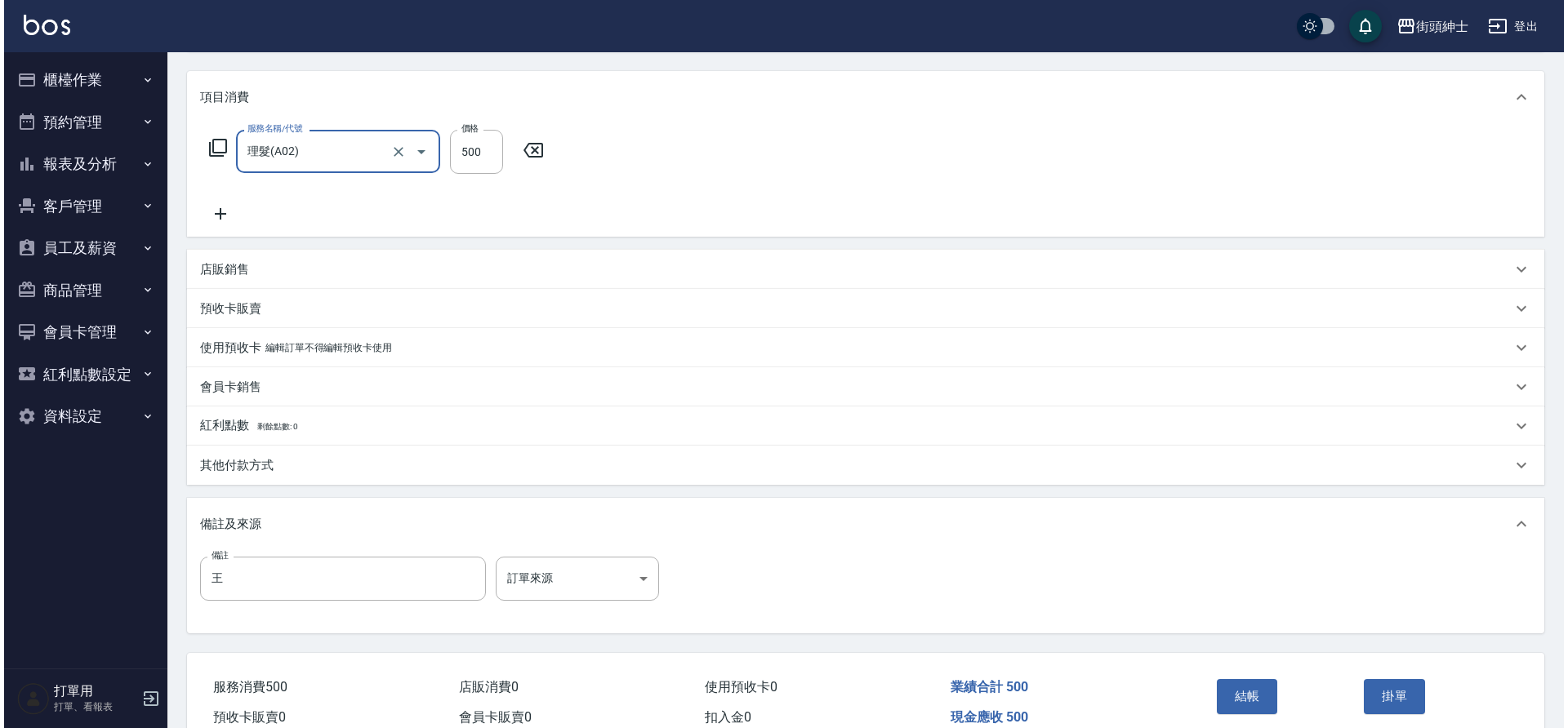
scroll to position [278, 0]
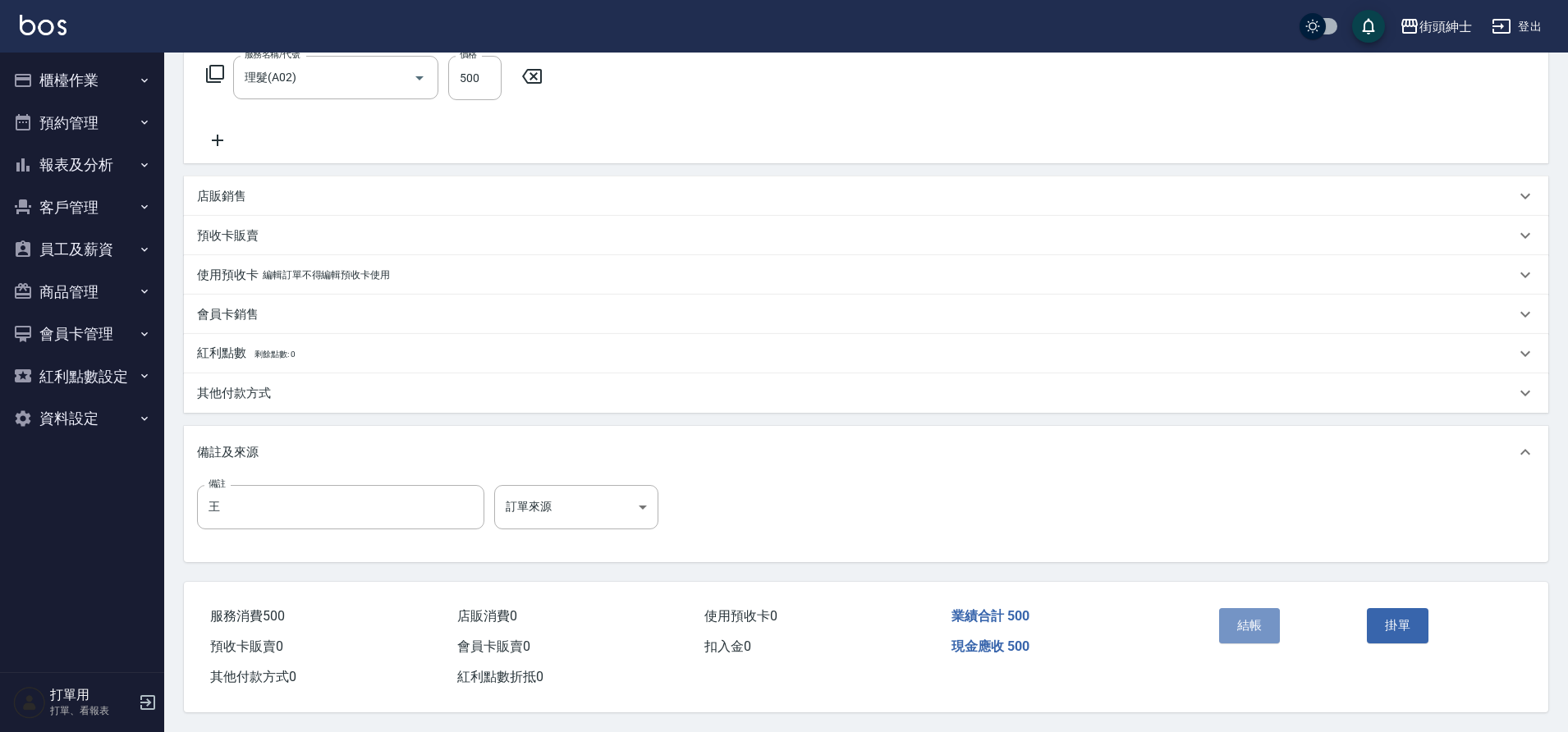
click at [1236, 621] on button "結帳" at bounding box center [1250, 626] width 62 height 35
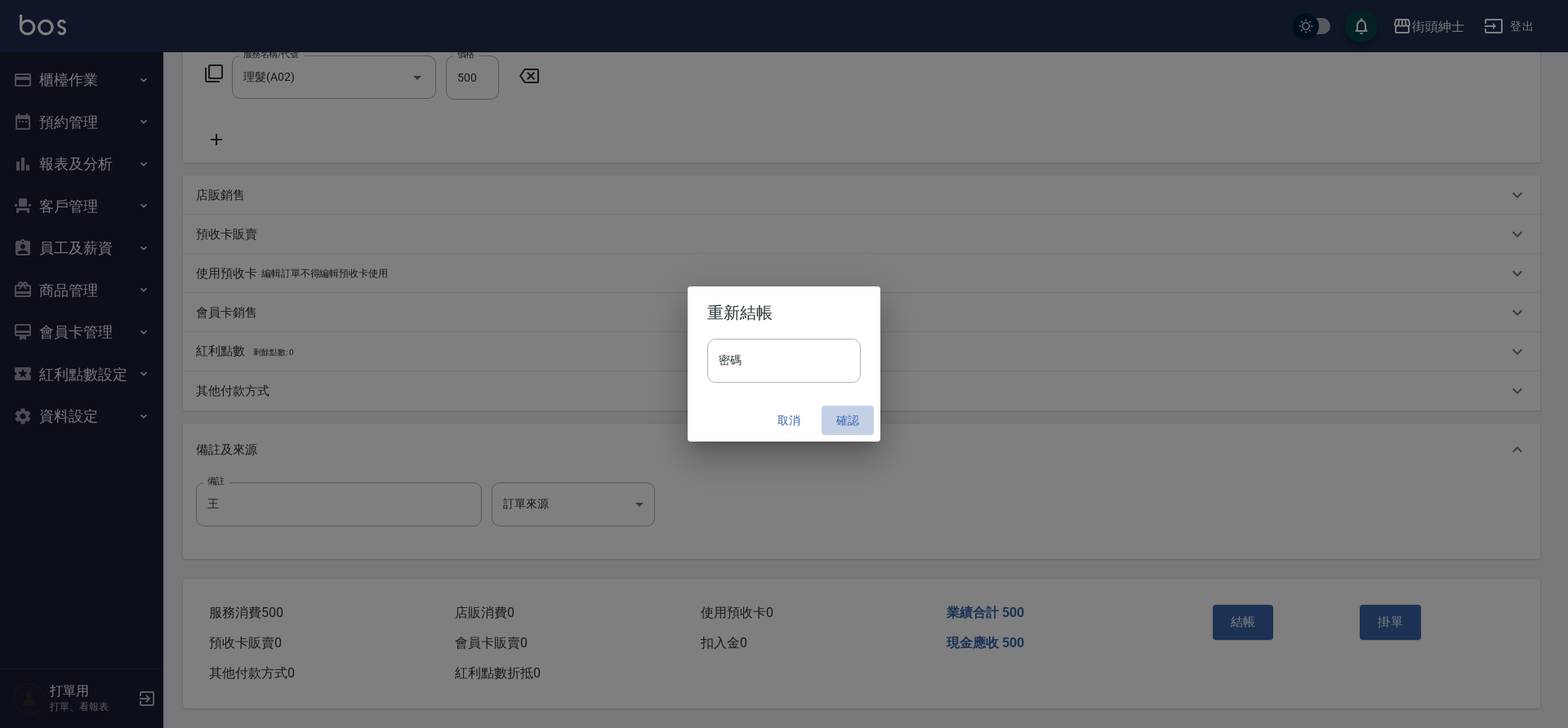
click at [838, 418] on button "確認" at bounding box center [847, 420] width 52 height 30
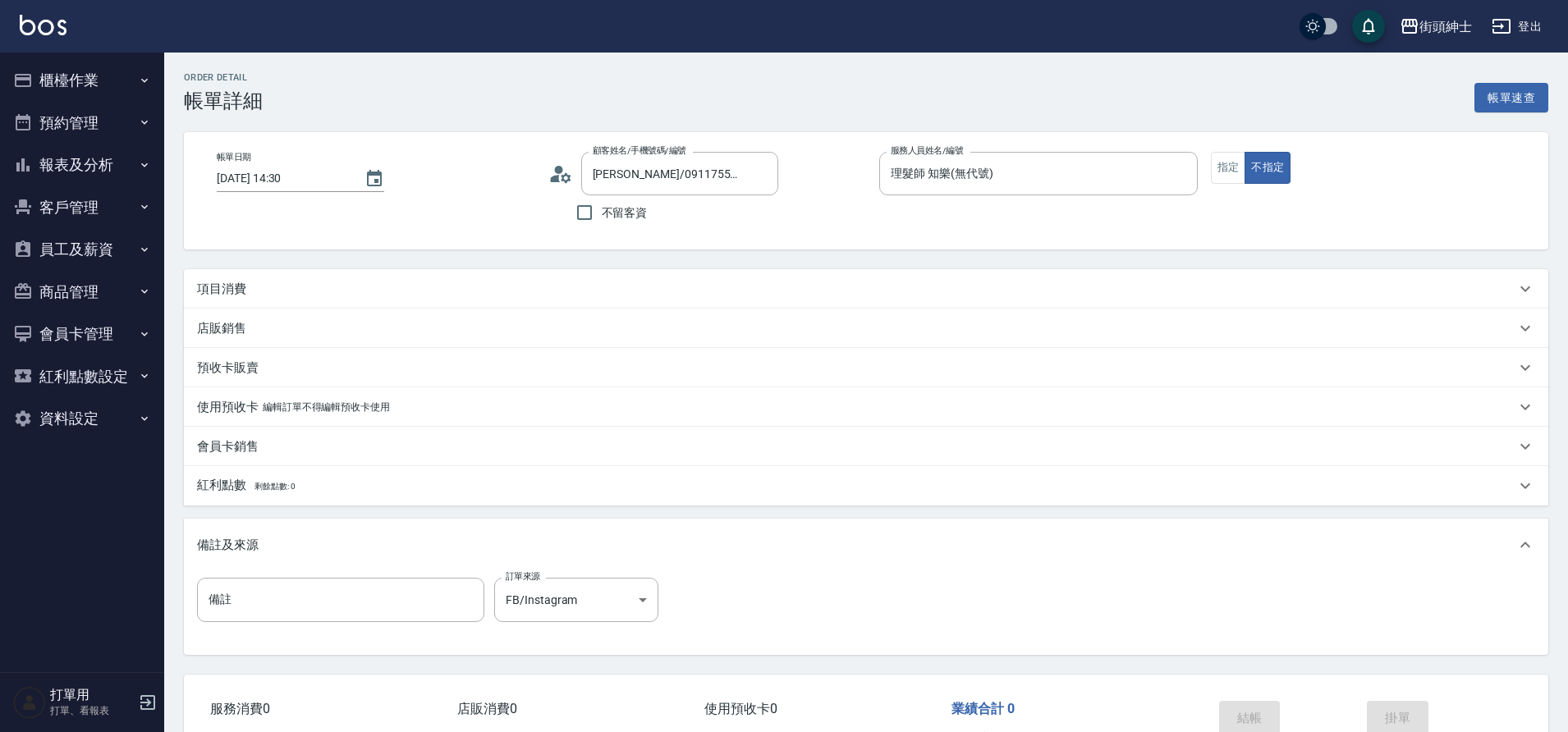
click at [312, 283] on div "項目消費" at bounding box center [855, 289] width 1318 height 17
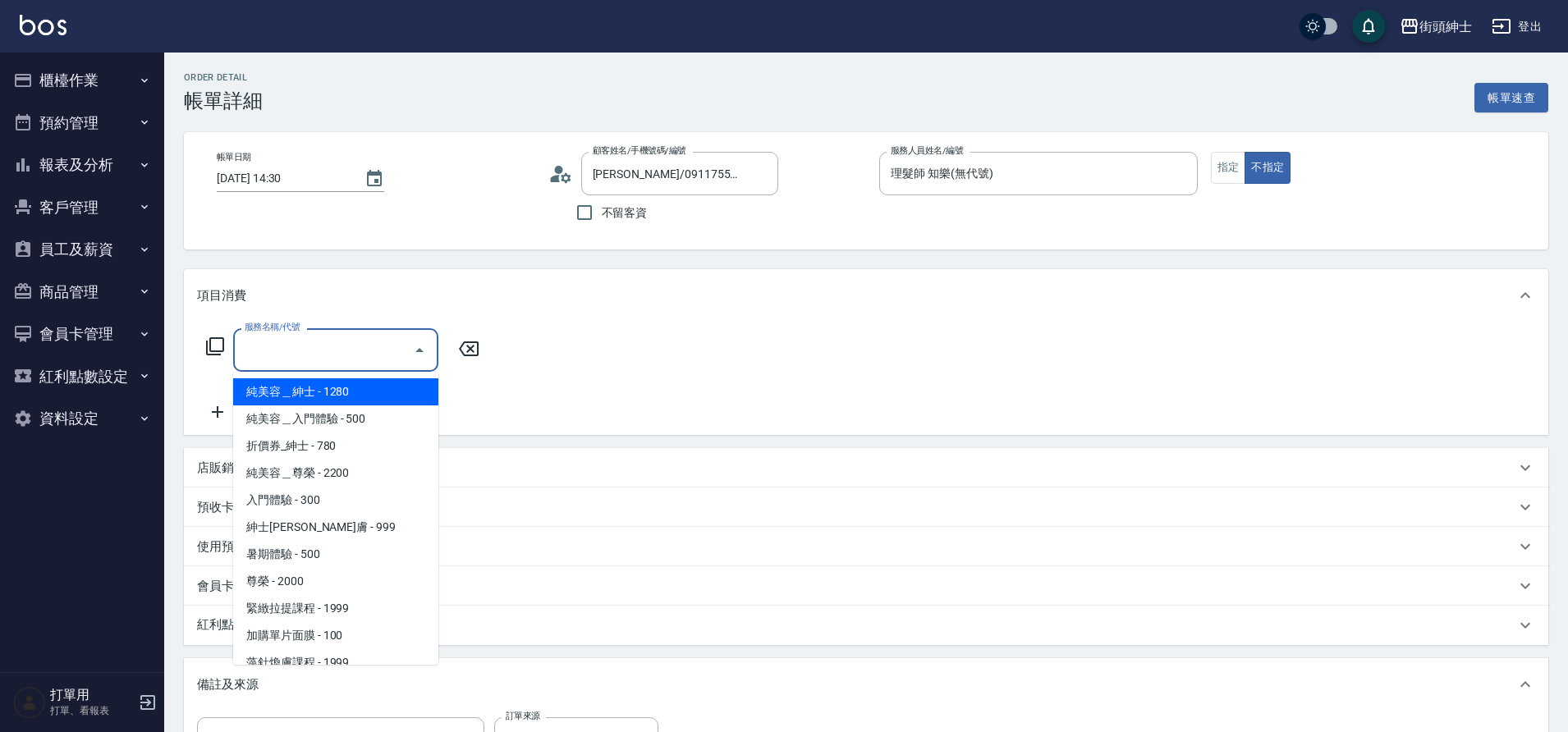
drag, startPoint x: 0, startPoint y: 0, endPoint x: 284, endPoint y: 354, distance: 453.8
click at [284, 354] on input "服務名稱/代號" at bounding box center [323, 350] width 166 height 29
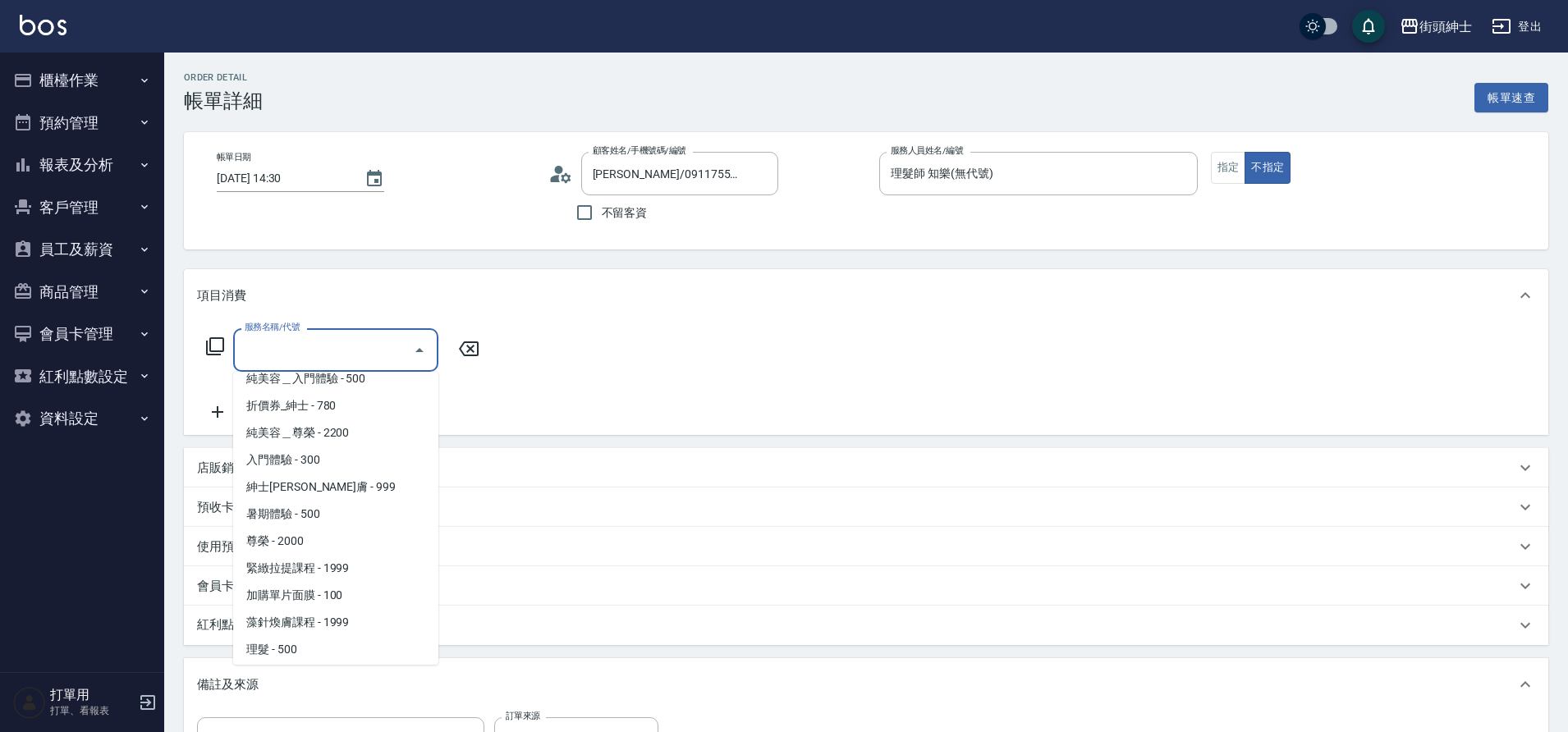
scroll to position [99, 0]
click at [294, 593] on span "理髮 - 500" at bounding box center [336, 590] width 205 height 27
type input "理髮(A02)"
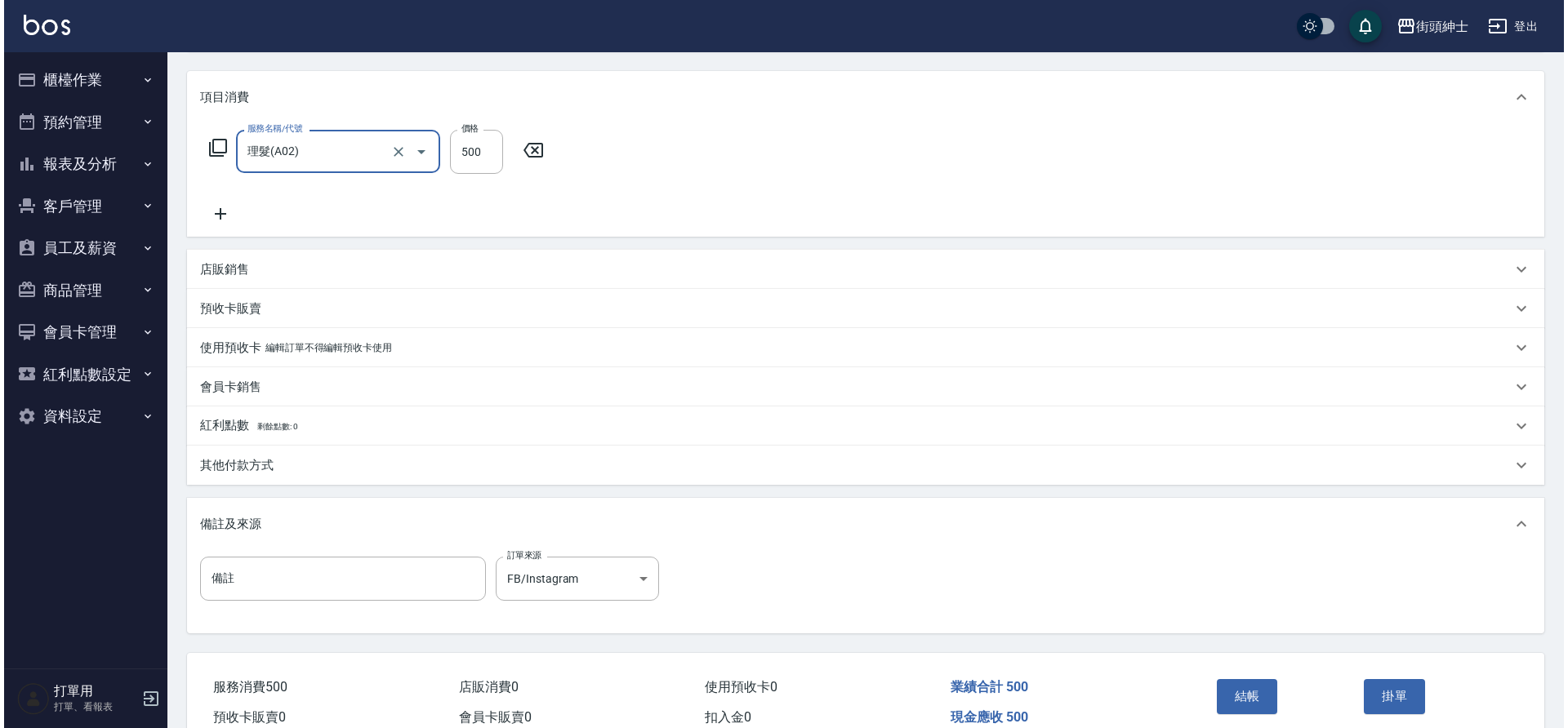
scroll to position [278, 0]
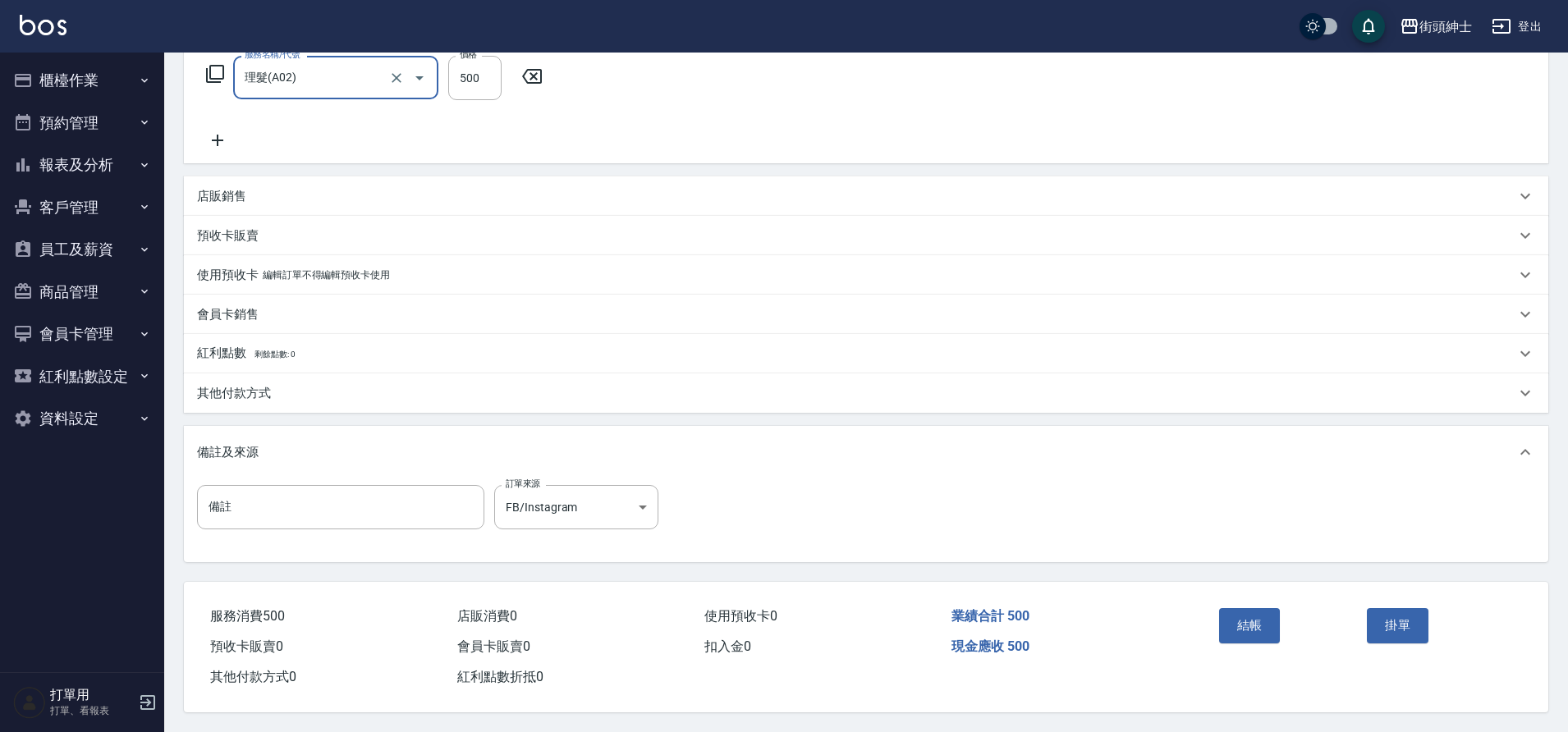
click at [1251, 613] on button "結帳" at bounding box center [1250, 626] width 62 height 35
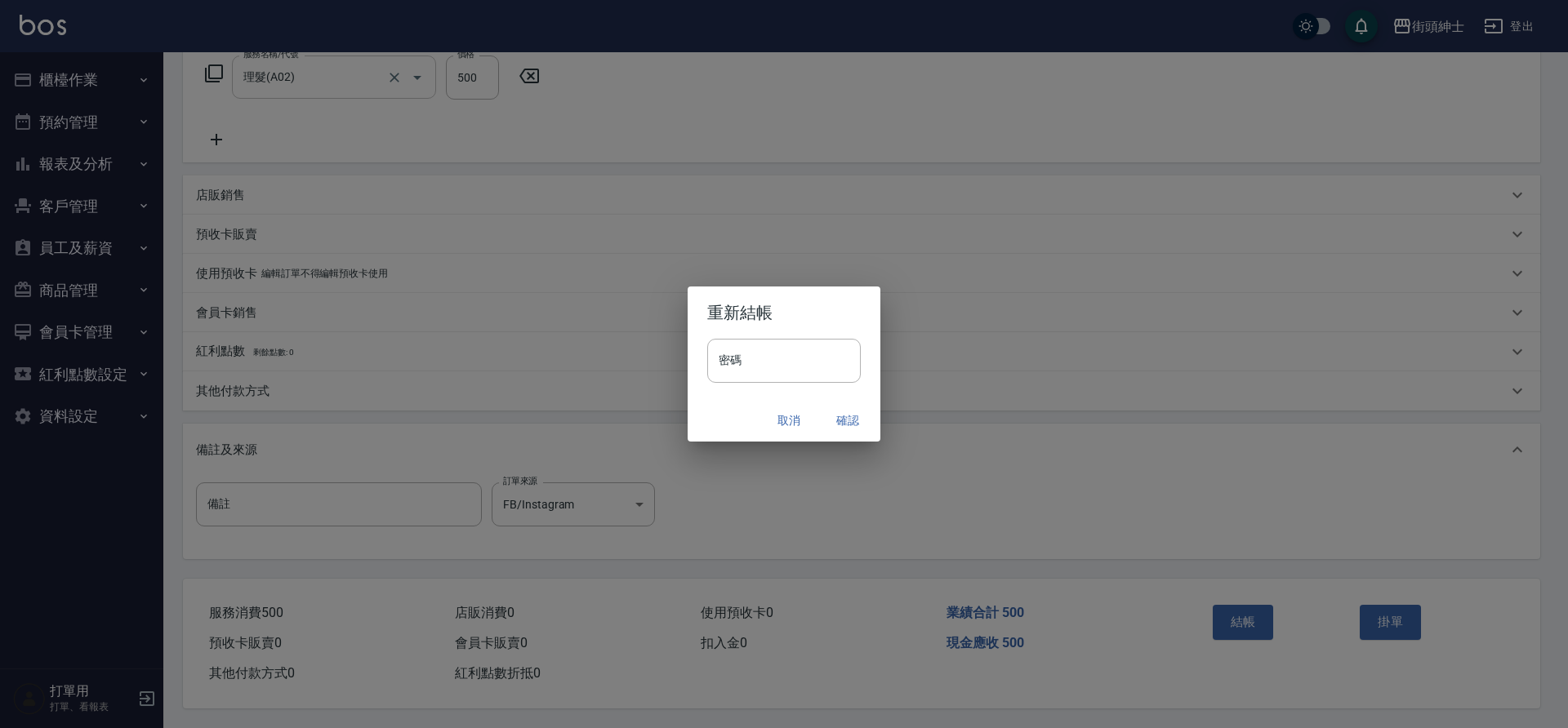
click at [836, 420] on button "確認" at bounding box center [847, 420] width 52 height 30
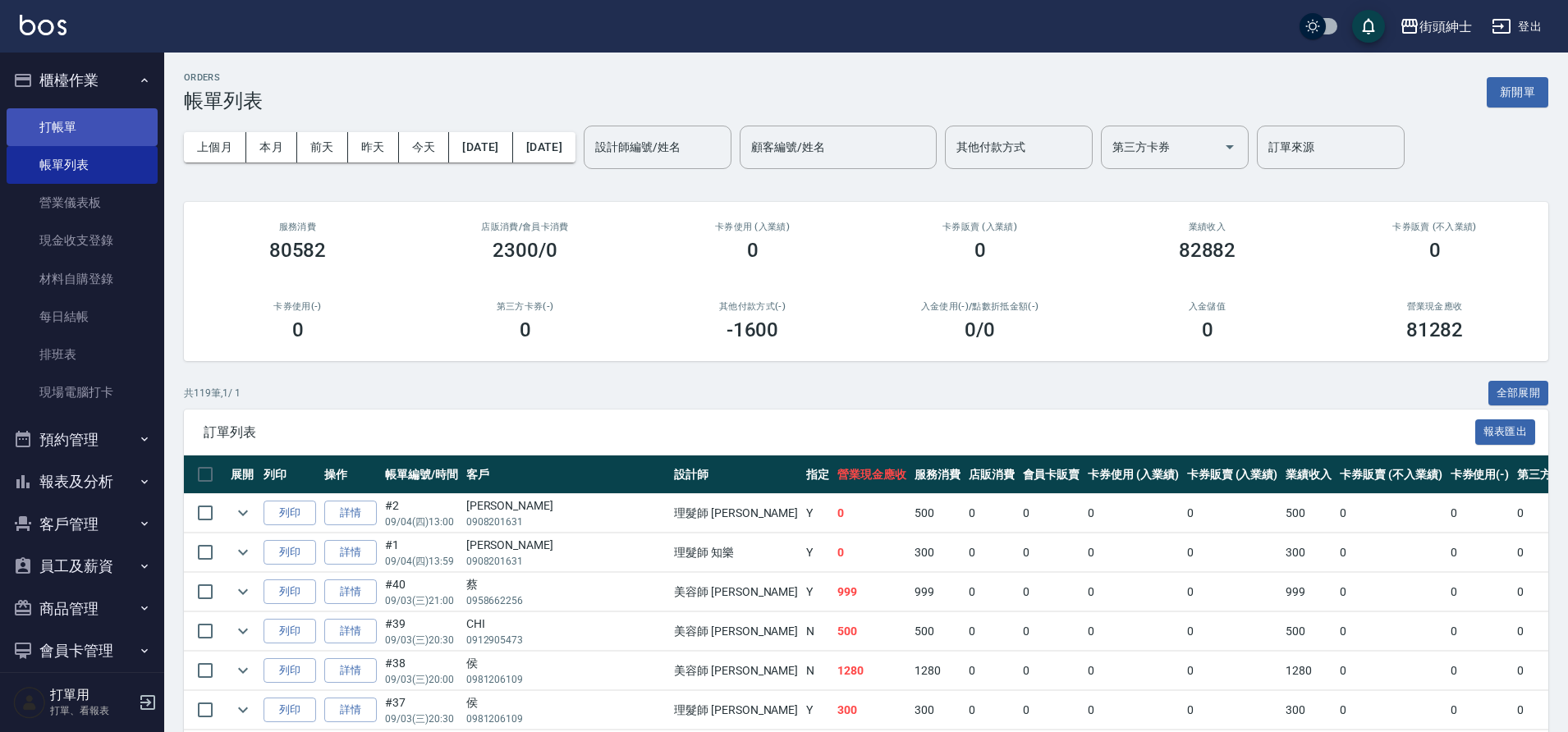
click at [132, 124] on link "打帳單" at bounding box center [82, 126] width 151 height 38
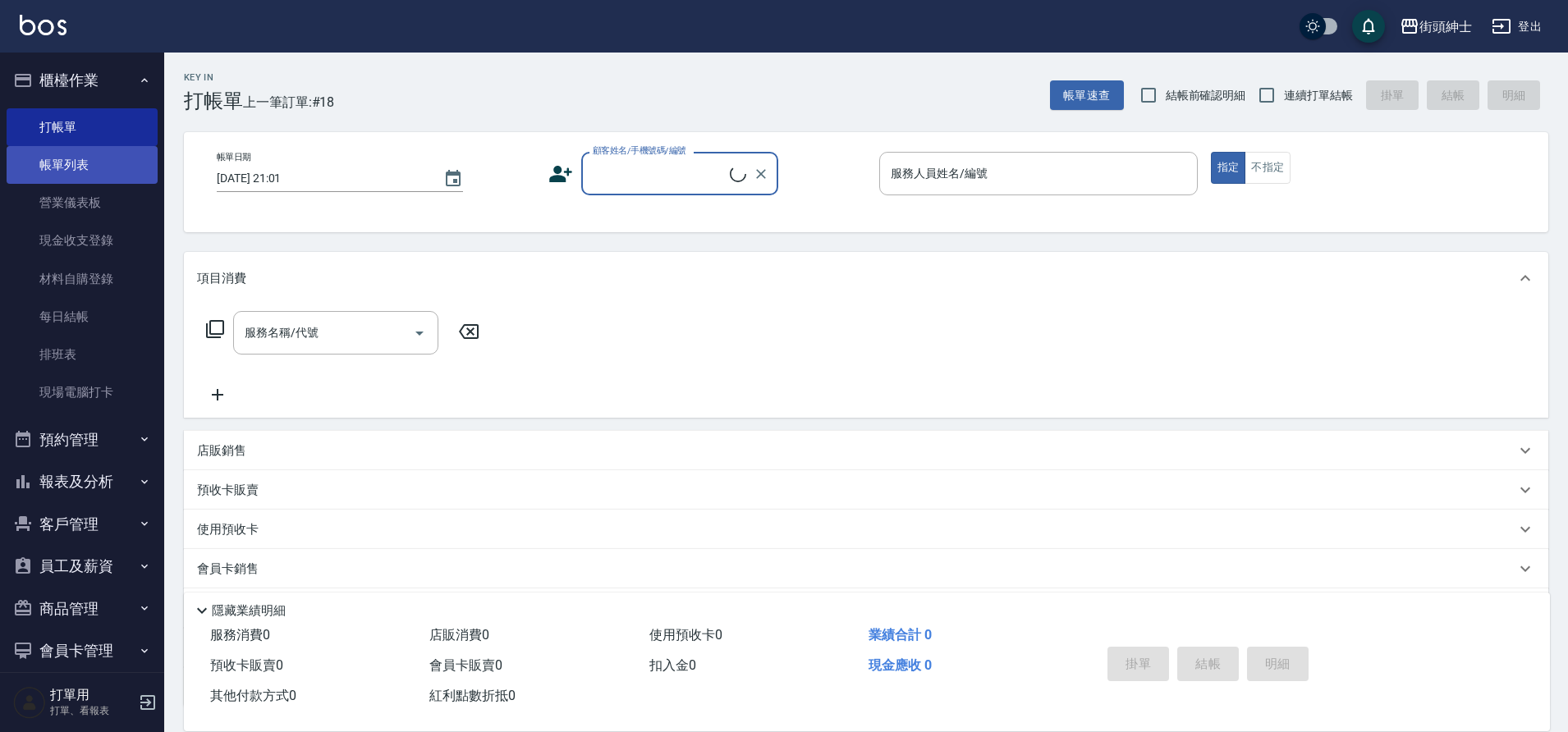
click at [110, 163] on link "帳單列表" at bounding box center [82, 165] width 151 height 38
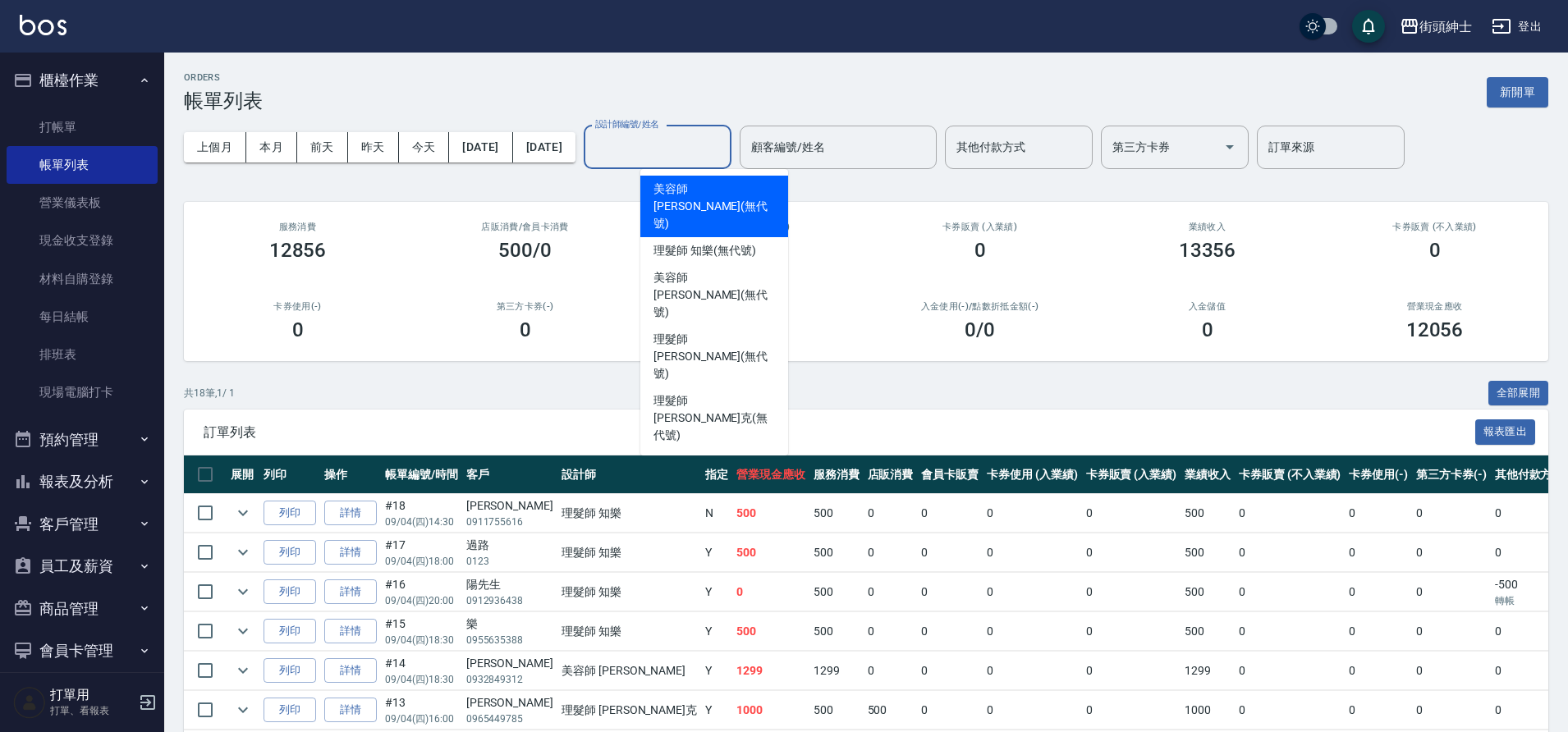
click at [709, 153] on input "設計師編號/姓名" at bounding box center [658, 148] width 133 height 29
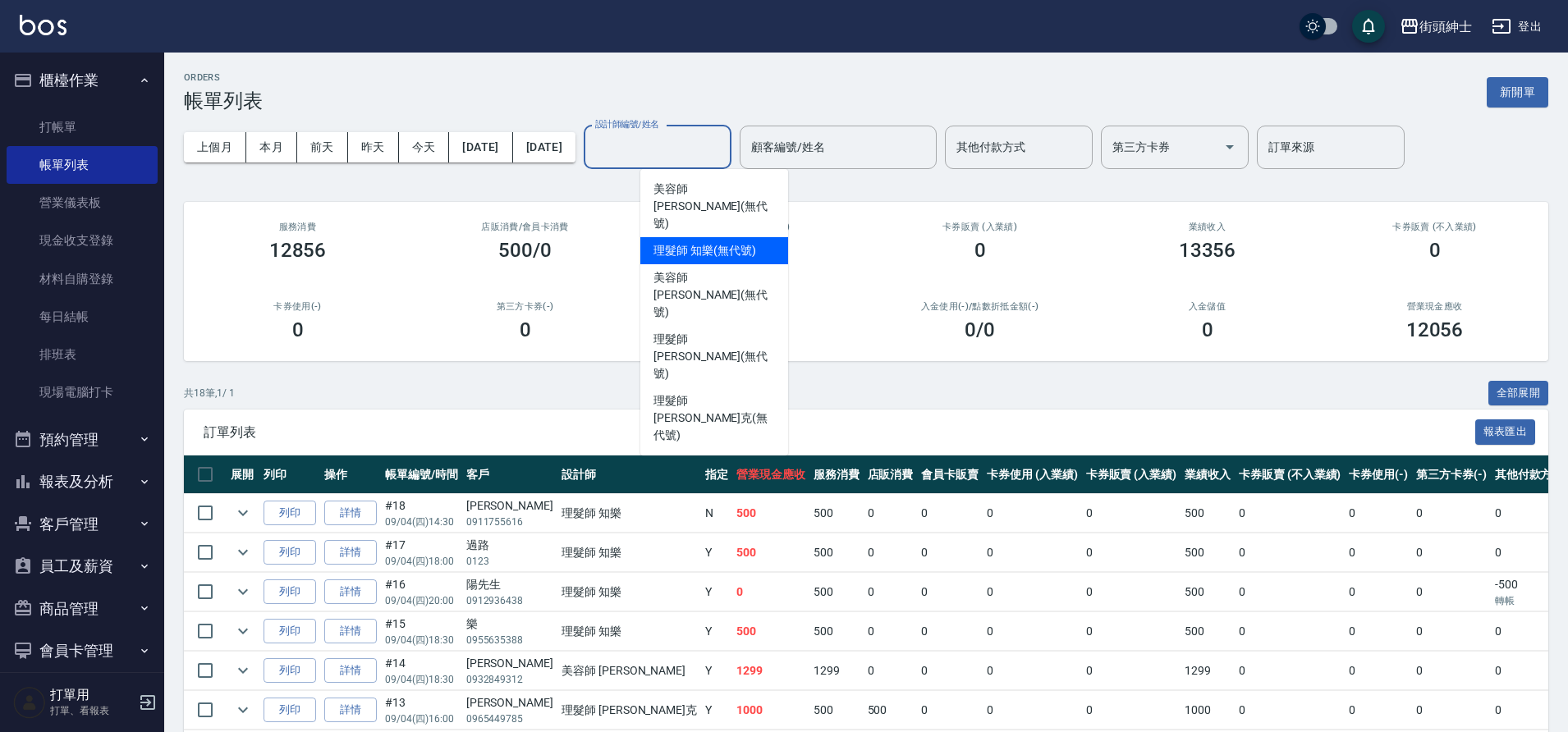
click at [720, 242] on span "理髮師 知樂 (無代號)" at bounding box center [705, 251] width 102 height 17
type input "理髮師 知樂(無代號)"
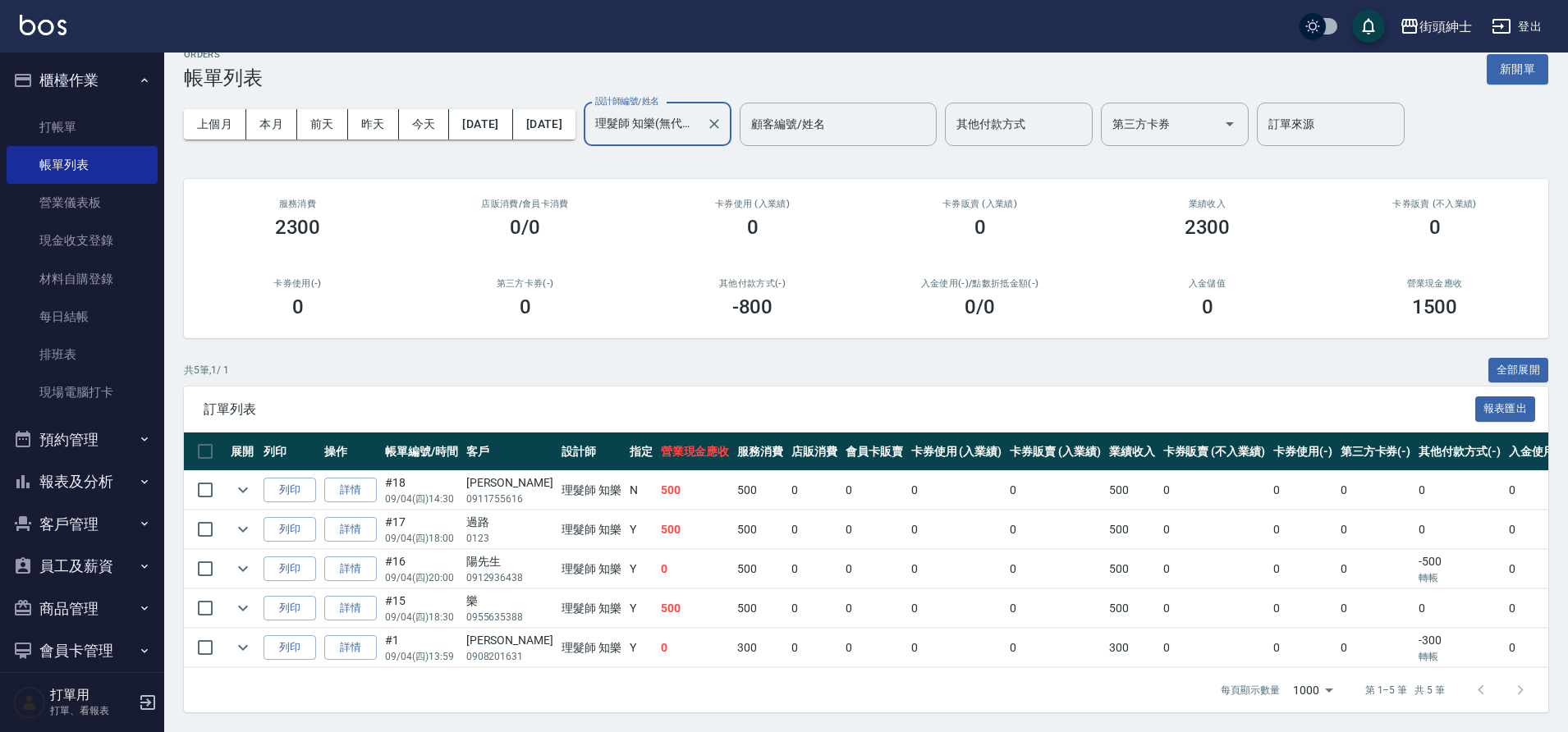
scroll to position [36, 0]
click at [277, 113] on button "本月" at bounding box center [271, 123] width 51 height 30
